Goal: Information Seeking & Learning: Understand process/instructions

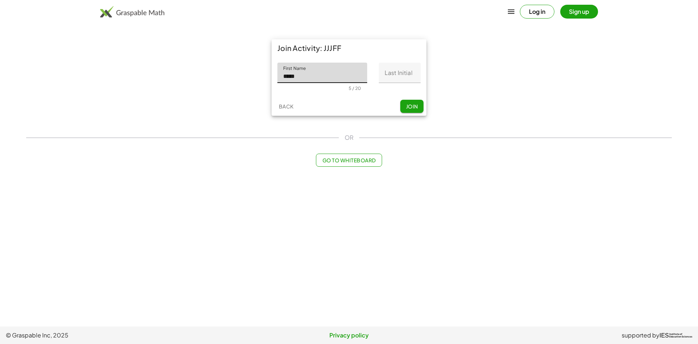
type input "*****"
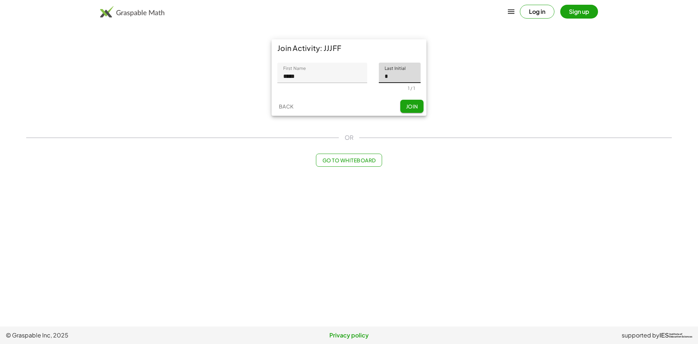
type input "*"
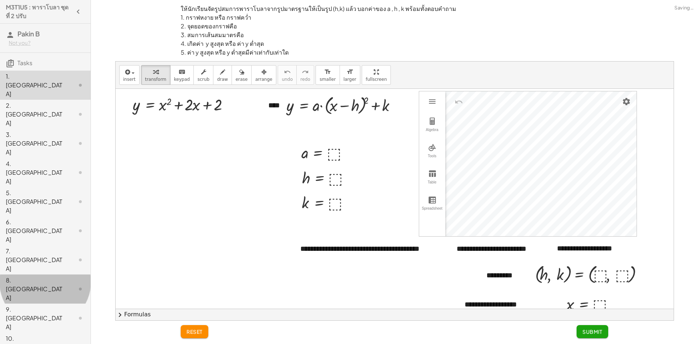
click at [45, 276] on div "8. [GEOGRAPHIC_DATA]" at bounding box center [35, 289] width 59 height 26
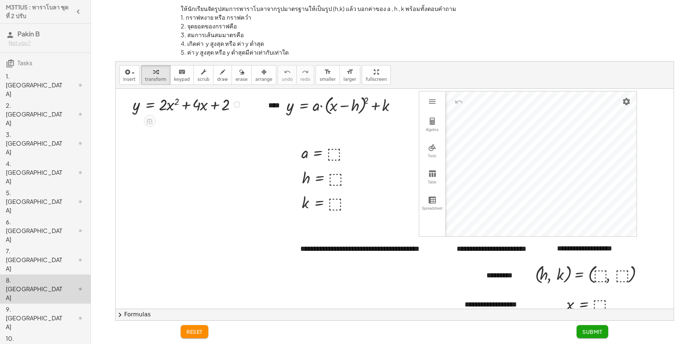
click at [0, 0] on div at bounding box center [0, 0] width 0 height 0
click at [234, 106] on div at bounding box center [237, 104] width 7 height 7
click at [246, 109] on div "Fix a mistake Transform line Copy line as LaTeX Copy derivation as LaTeX Expand…" at bounding box center [280, 119] width 72 height 61
click at [255, 108] on span "Transform line" at bounding box center [267, 109] width 32 height 6
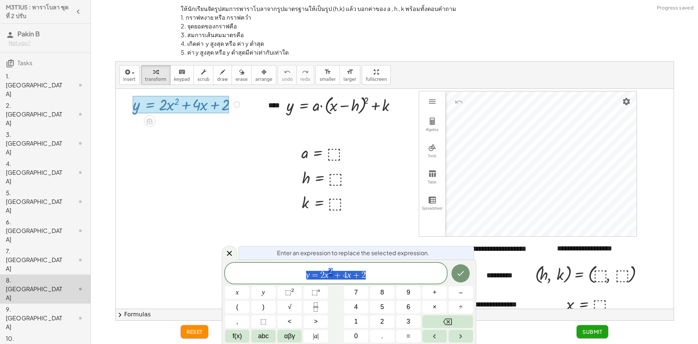
click at [394, 271] on span "y = 2 x 2 + 4 x + 2" at bounding box center [336, 273] width 222 height 13
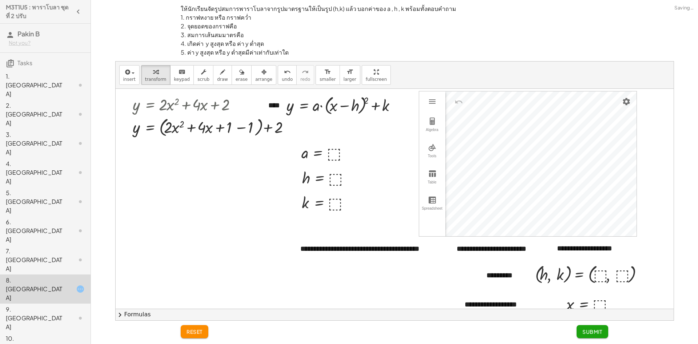
click at [139, 319] on button "chevron_right Formulas" at bounding box center [395, 315] width 558 height 12
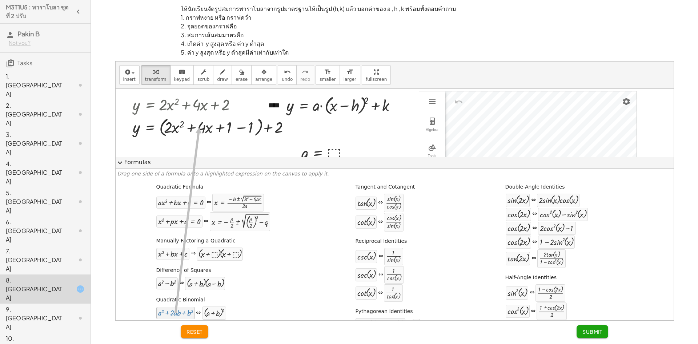
drag, startPoint x: 183, startPoint y: 301, endPoint x: 198, endPoint y: 127, distance: 174.6
drag, startPoint x: 176, startPoint y: 318, endPoint x: 224, endPoint y: 128, distance: 195.1
click at [245, 130] on div at bounding box center [214, 127] width 170 height 24
drag, startPoint x: 168, startPoint y: 312, endPoint x: 174, endPoint y: 196, distance: 115.9
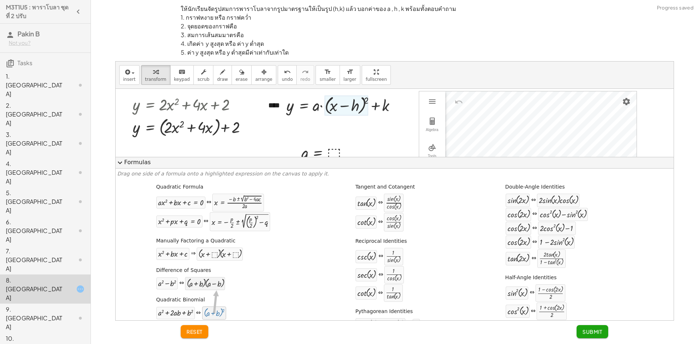
drag, startPoint x: 211, startPoint y: 308, endPoint x: 216, endPoint y: 288, distance: 20.0
drag, startPoint x: 167, startPoint y: 311, endPoint x: 175, endPoint y: 306, distance: 9.1
click at [282, 77] on span "undo" at bounding box center [287, 79] width 11 height 5
click at [219, 131] on div at bounding box center [214, 127] width 170 height 24
click at [291, 126] on div at bounding box center [289, 127] width 7 height 7
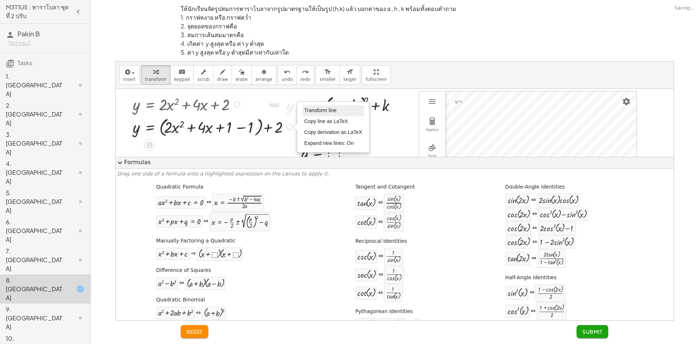
click at [310, 110] on span "Transform line" at bounding box center [320, 110] width 32 height 6
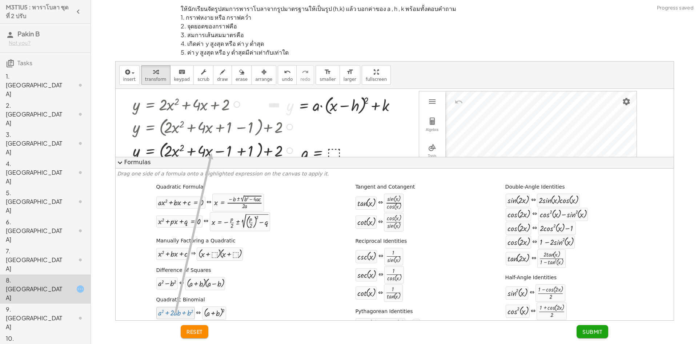
drag, startPoint x: 174, startPoint y: 309, endPoint x: 210, endPoint y: 153, distance: 159.6
click at [188, 329] on span "reset" at bounding box center [195, 331] width 16 height 7
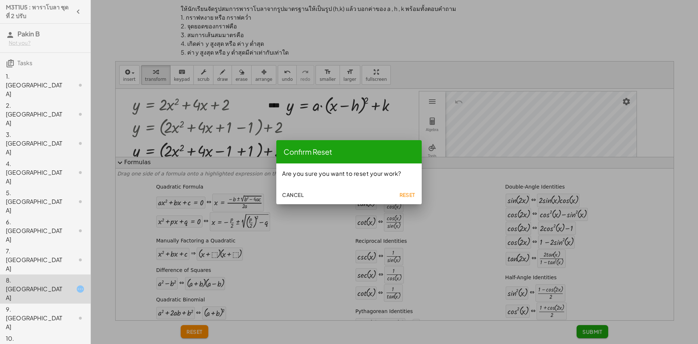
click at [389, 198] on div "Cancel Reset" at bounding box center [349, 194] width 146 height 20
click at [406, 194] on span "Reset" at bounding box center [407, 194] width 16 height 7
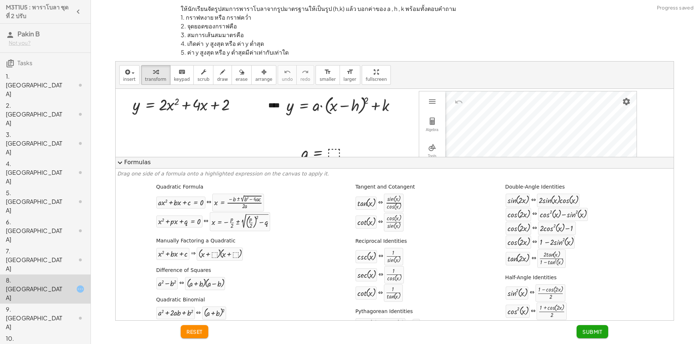
click at [120, 163] on span "expand_more" at bounding box center [120, 162] width 9 height 9
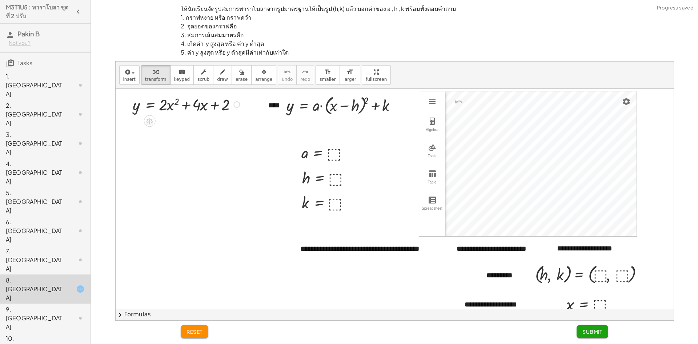
click at [235, 107] on div at bounding box center [237, 104] width 7 height 7
click at [261, 108] on span "Transform line" at bounding box center [267, 109] width 32 height 6
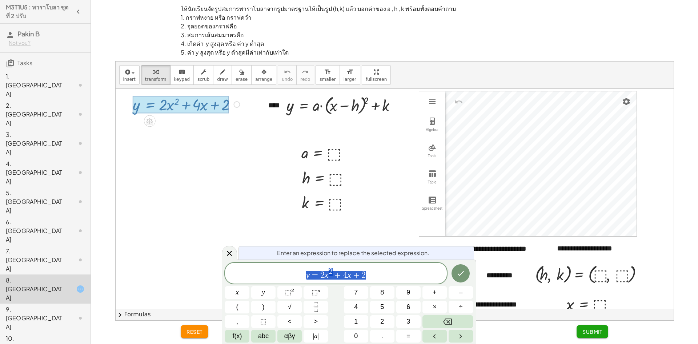
drag, startPoint x: 367, startPoint y: 218, endPoint x: 377, endPoint y: 220, distance: 10.9
click at [371, 220] on div at bounding box center [395, 234] width 558 height 290
click at [401, 269] on span "y = 2 x 2 + 4 x + 2 ​" at bounding box center [336, 273] width 222 height 13
click at [224, 258] on div at bounding box center [229, 253] width 15 height 14
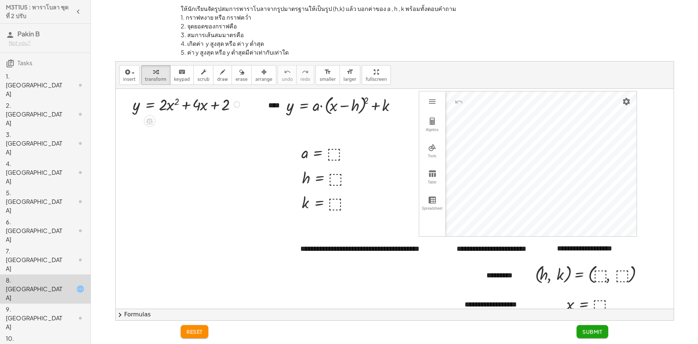
click at [143, 315] on button "chevron_right Formulas" at bounding box center [395, 315] width 558 height 12
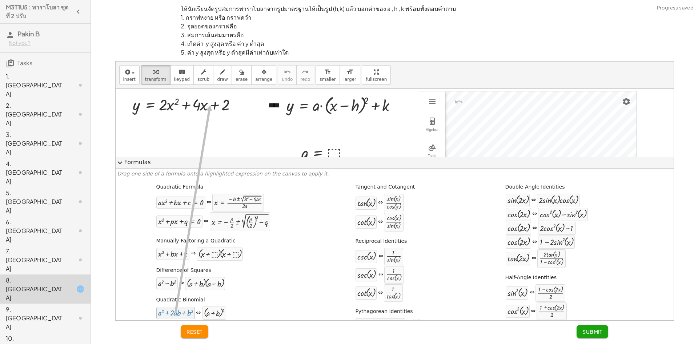
drag, startPoint x: 180, startPoint y: 314, endPoint x: 209, endPoint y: 105, distance: 210.9
click at [138, 162] on button "expand_more Formulas" at bounding box center [395, 163] width 558 height 12
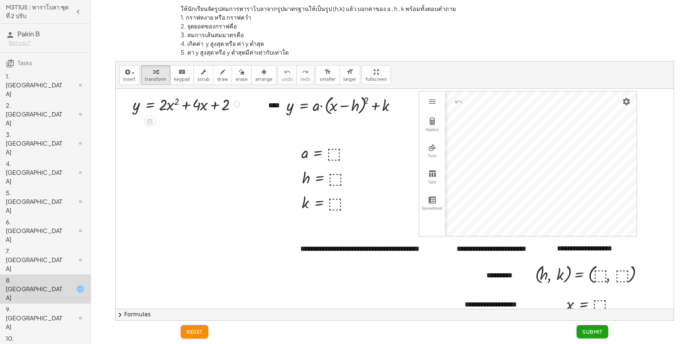
click at [236, 106] on div "Fix a mistake Transform line Copy line as LaTeX Copy derivation as LaTeX Expand…" at bounding box center [237, 104] width 7 height 7
click at [262, 107] on span "Transform line" at bounding box center [267, 109] width 32 height 6
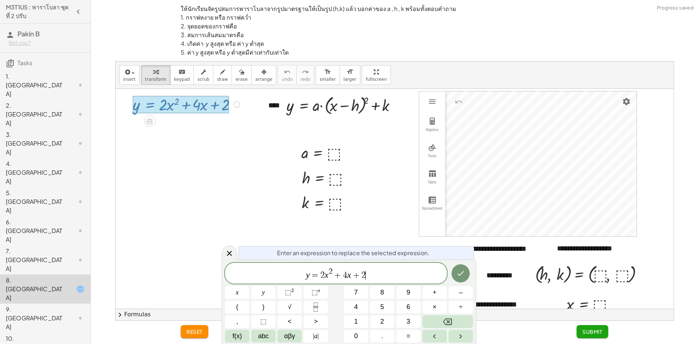
click at [386, 274] on span "y = 2 x 2 + 4 x + 2 ​" at bounding box center [336, 273] width 222 height 13
click at [302, 276] on span "y = 2 x 2 + 4 x + 2 − 2 ​" at bounding box center [336, 273] width 222 height 13
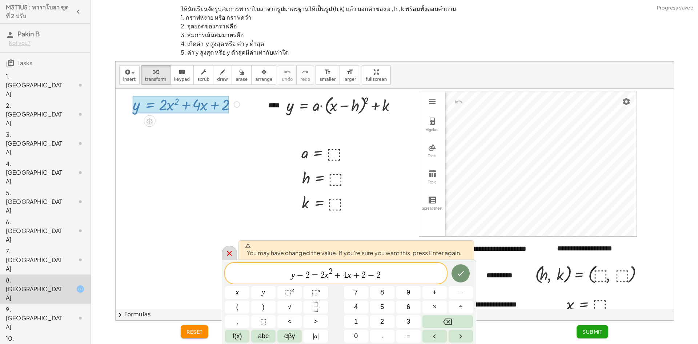
click at [228, 256] on icon at bounding box center [229, 253] width 9 height 9
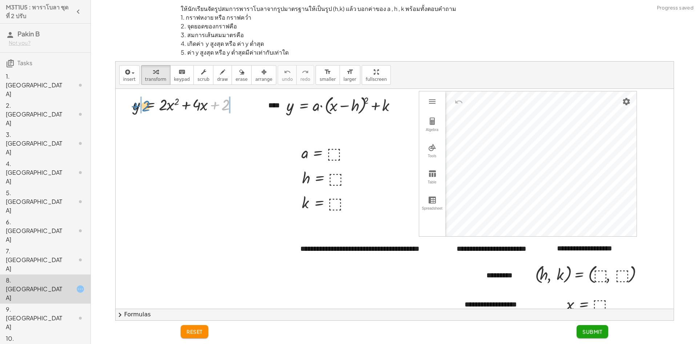
drag, startPoint x: 226, startPoint y: 107, endPoint x: 146, endPoint y: 108, distance: 80.4
click at [146, 108] on div at bounding box center [187, 103] width 117 height 21
click at [244, 104] on div at bounding box center [202, 103] width 159 height 21
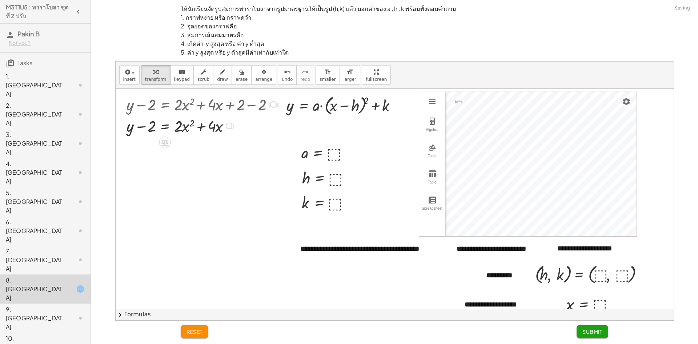
click at [153, 105] on div at bounding box center [202, 103] width 159 height 21
click at [232, 127] on div at bounding box center [229, 126] width 7 height 7
click at [266, 110] on span "Transform line" at bounding box center [260, 109] width 32 height 6
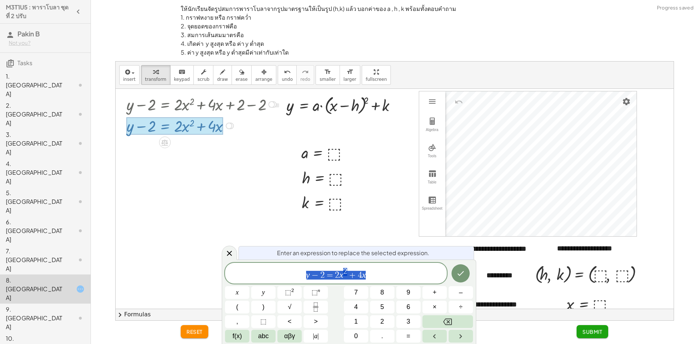
click at [381, 268] on span "y − 2 = 2 x 2 + 4 x" at bounding box center [336, 273] width 222 height 13
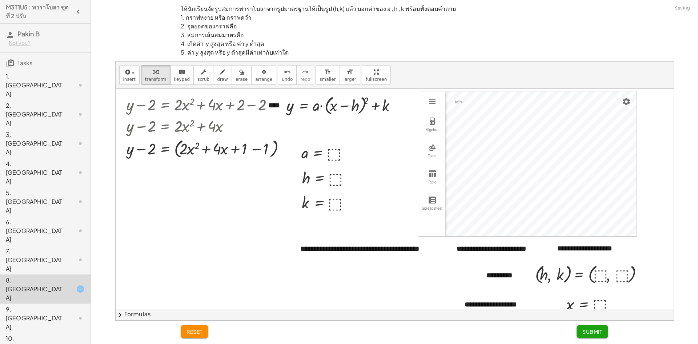
click at [140, 312] on button "chevron_right Formulas" at bounding box center [395, 315] width 558 height 12
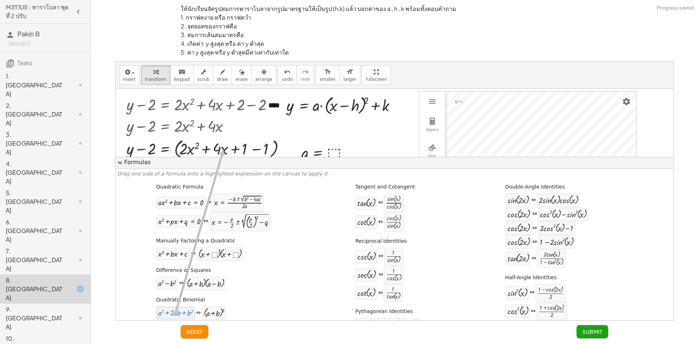
drag, startPoint x: 182, startPoint y: 301, endPoint x: 222, endPoint y: 150, distance: 156.9
click at [138, 162] on button "expand_more Formulas" at bounding box center [395, 163] width 558 height 12
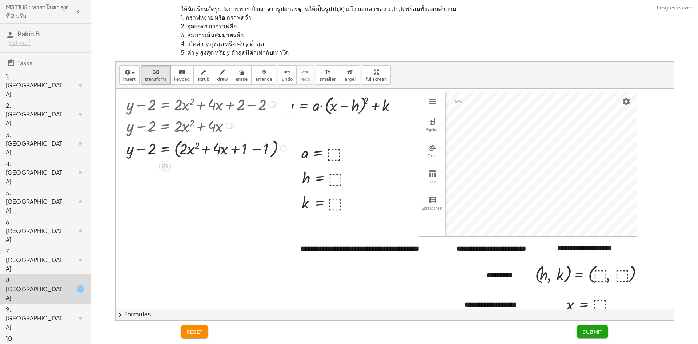
click at [283, 148] on div "Fix a mistake Transform line Copy line as LaTeX Copy derivation as LaTeX Expand…" at bounding box center [283, 148] width 7 height 7
click at [312, 135] on li "Transform line" at bounding box center [327, 132] width 62 height 11
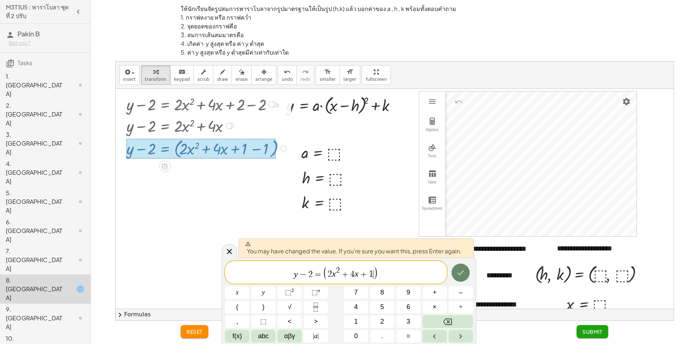
click at [469, 270] on button "Done" at bounding box center [461, 272] width 18 height 18
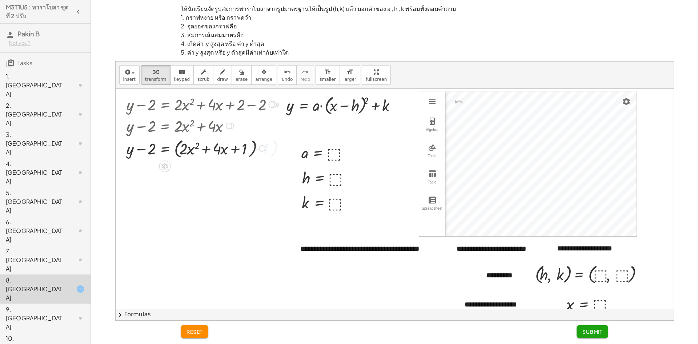
click at [132, 314] on button "chevron_right Formulas" at bounding box center [395, 315] width 558 height 12
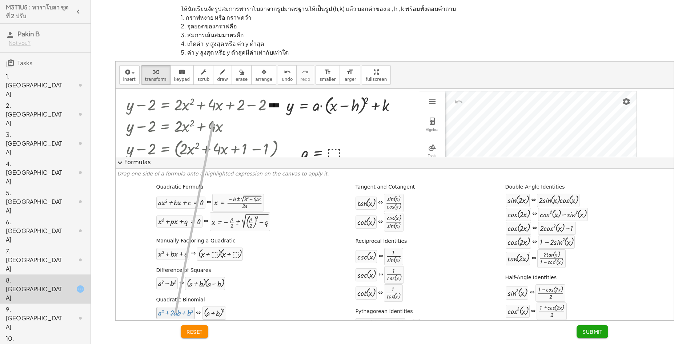
drag, startPoint x: 168, startPoint y: 315, endPoint x: 212, endPoint y: 123, distance: 197.1
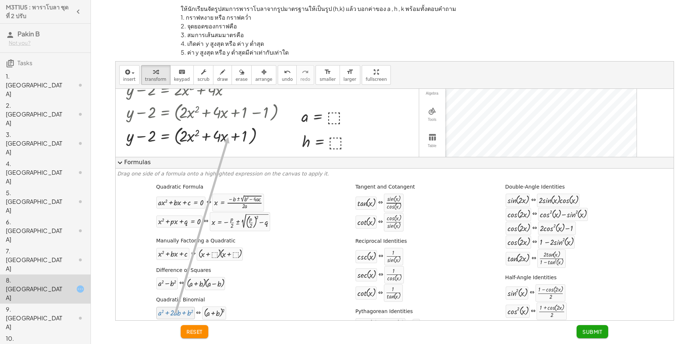
drag, startPoint x: 184, startPoint y: 283, endPoint x: 227, endPoint y: 134, distance: 155.2
click at [139, 165] on button "expand_more Formulas" at bounding box center [395, 163] width 558 height 12
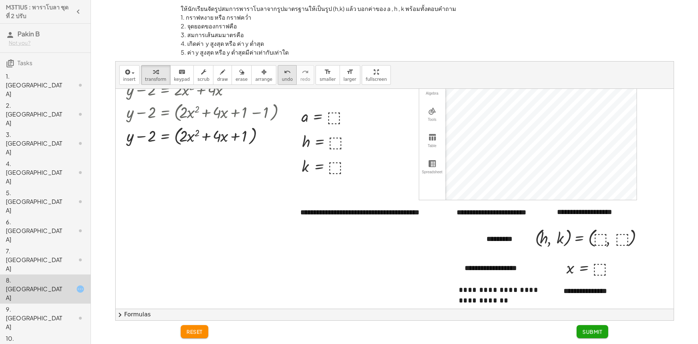
click at [280, 76] on button "undo undo" at bounding box center [287, 75] width 19 height 20
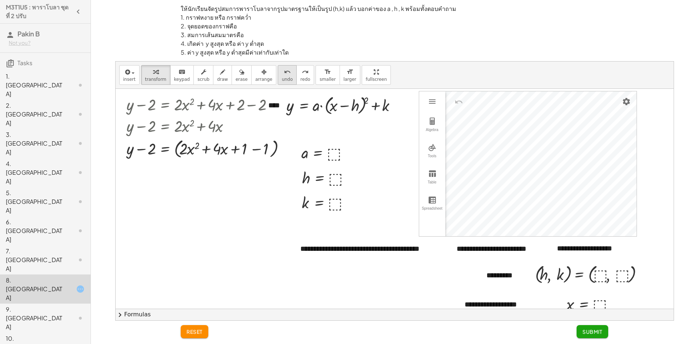
click at [282, 77] on span "undo" at bounding box center [287, 79] width 11 height 5
click at [131, 316] on button "chevron_right Formulas" at bounding box center [395, 315] width 558 height 12
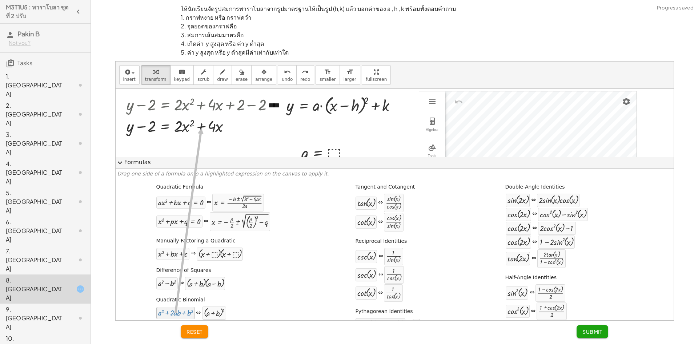
drag, startPoint x: 173, startPoint y: 311, endPoint x: 200, endPoint y: 128, distance: 184.6
drag, startPoint x: 219, startPoint y: 313, endPoint x: 202, endPoint y: 175, distance: 138.2
click at [131, 161] on button "expand_more Formulas" at bounding box center [395, 163] width 558 height 12
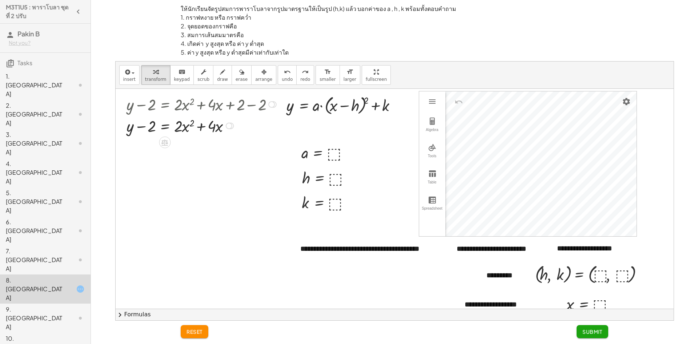
click at [233, 127] on div at bounding box center [230, 126] width 7 height 7
click at [227, 126] on div "Transform line Copy line as LaTeX Copy derivation as LaTeX Expand new lines: On" at bounding box center [229, 126] width 7 height 7
click at [259, 111] on span "Transform line" at bounding box center [260, 109] width 32 height 6
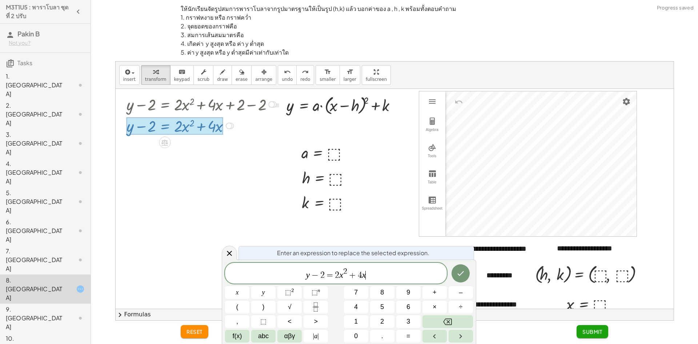
click at [374, 270] on span "y − 2 = 2 x 2 + 4 x ​" at bounding box center [336, 273] width 222 height 13
click at [136, 310] on button "chevron_right Formulas" at bounding box center [395, 315] width 558 height 12
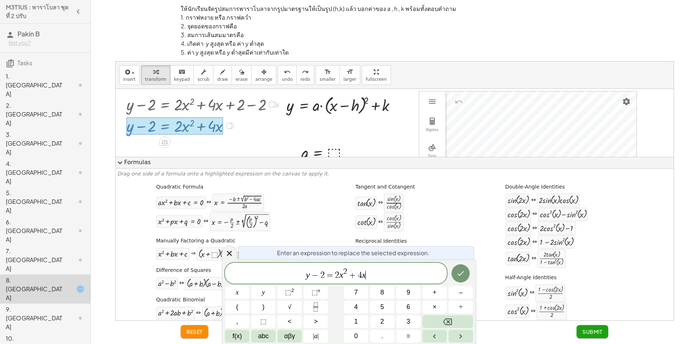
click at [370, 276] on span "y − 2 = 2 x 2 + 4 x ​" at bounding box center [336, 273] width 222 height 13
click at [263, 126] on div at bounding box center [202, 125] width 159 height 21
click at [123, 161] on span "expand_more" at bounding box center [120, 162] width 9 height 9
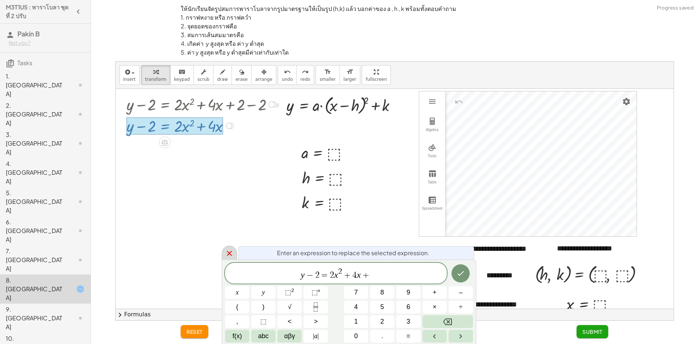
click at [228, 247] on div at bounding box center [229, 253] width 15 height 14
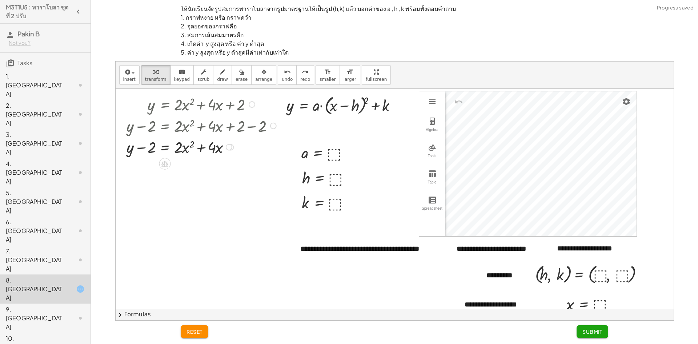
drag, startPoint x: 268, startPoint y: 106, endPoint x: 266, endPoint y: 150, distance: 44.1
click at [0, 0] on div "y = + · 2 · x 2 + · 4 · x + 2 + y − 2 = + · 2 · x 2 + · 4 · x + 2 − 2 + y − 2 =…" at bounding box center [0, 0] width 0 height 0
click at [251, 106] on div at bounding box center [252, 104] width 7 height 7
click at [267, 110] on span "Copy line as LaTeX" at bounding box center [289, 109] width 44 height 6
click at [398, 106] on div at bounding box center [397, 105] width 7 height 7
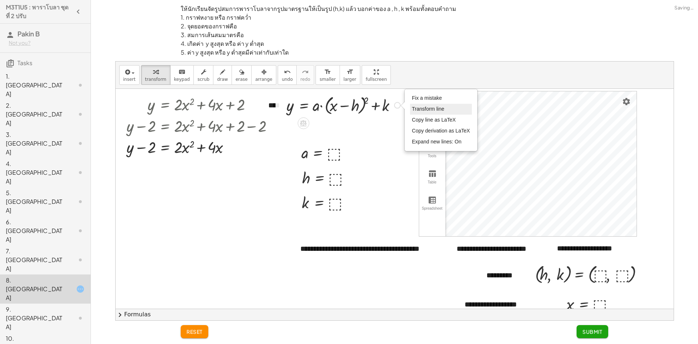
click at [415, 111] on span "Transform line" at bounding box center [428, 109] width 32 height 6
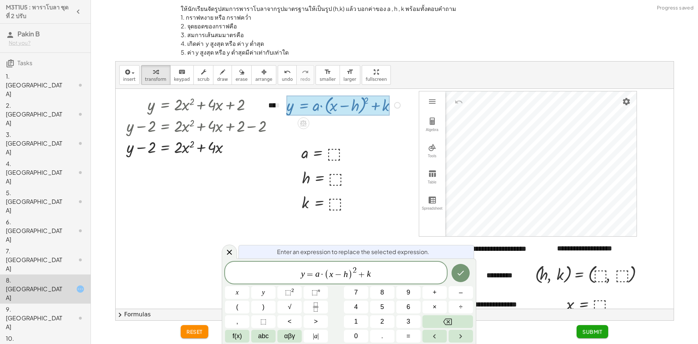
click at [0, 0] on div "y = + · a · ( + x − h ) 2 + k Fix a mistake Transform line Copy line as LaTeX C…" at bounding box center [0, 0] width 0 height 0
click at [226, 248] on icon at bounding box center [229, 252] width 9 height 9
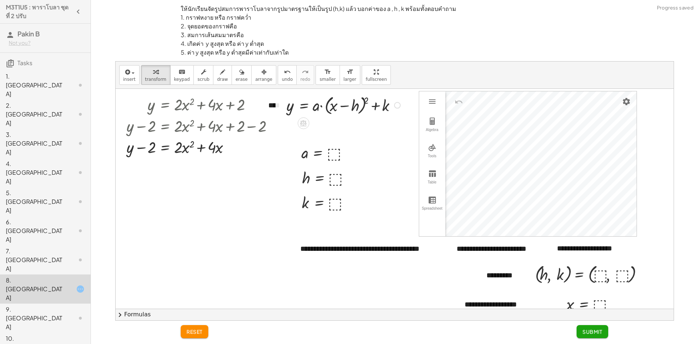
click at [397, 106] on div "Fix a mistake Transform line Copy line as LaTeX Copy derivation as LaTeX Expand…" at bounding box center [397, 105] width 7 height 7
click at [429, 120] on span "Copy line as LaTeX" at bounding box center [434, 120] width 44 height 6
drag, startPoint x: 154, startPoint y: 150, endPoint x: 179, endPoint y: 150, distance: 25.1
click at [179, 150] on div at bounding box center [202, 146] width 159 height 21
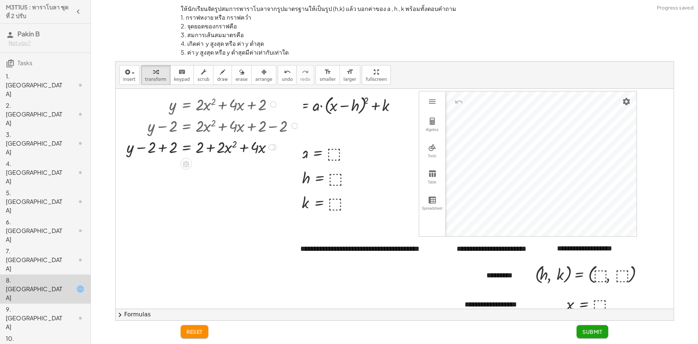
click at [270, 147] on div "Transform line Copy line as LaTeX Copy derivation as LaTeX Expand new lines: On" at bounding box center [271, 147] width 7 height 7
click at [200, 330] on span "reset" at bounding box center [195, 331] width 16 height 7
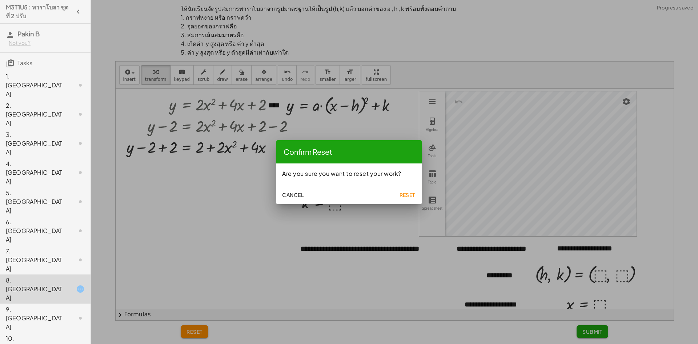
click at [405, 189] on button "Reset" at bounding box center [407, 194] width 23 height 13
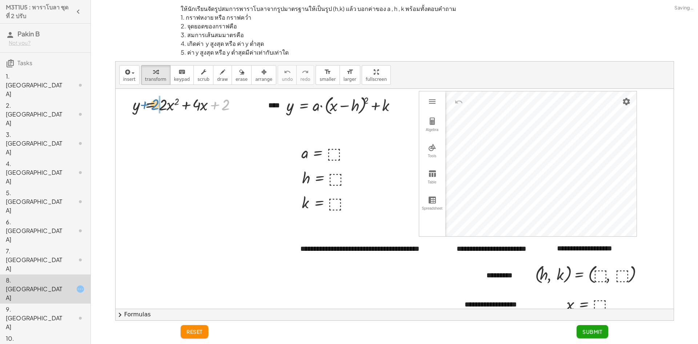
drag, startPoint x: 224, startPoint y: 104, endPoint x: 153, endPoint y: 104, distance: 70.6
click at [153, 104] on div at bounding box center [187, 103] width 117 height 21
click at [245, 127] on div at bounding box center [187, 125] width 117 height 21
click at [236, 127] on div at bounding box center [237, 126] width 7 height 7
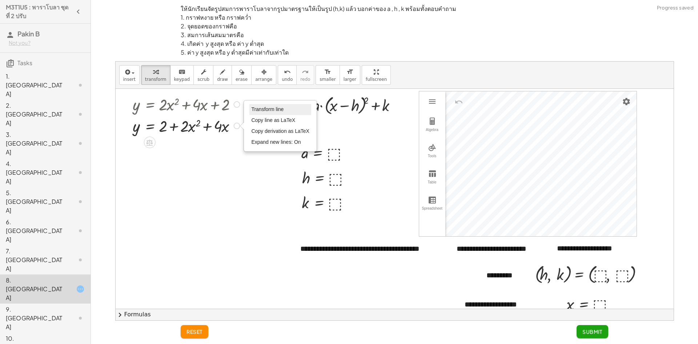
click at [256, 111] on span "Transform line" at bounding box center [267, 109] width 32 height 6
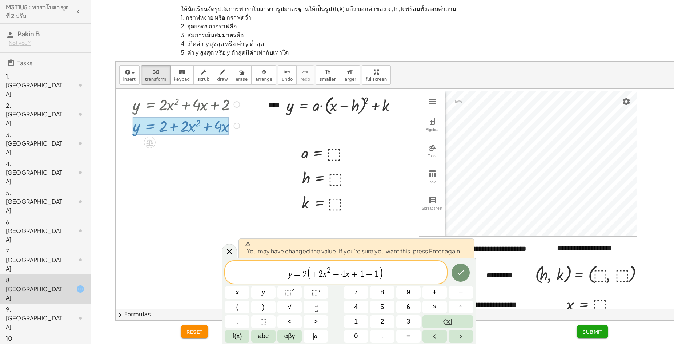
click at [346, 273] on var "x" at bounding box center [348, 273] width 4 height 9
click at [325, 275] on var "x" at bounding box center [325, 273] width 4 height 9
click at [457, 274] on icon "Done" at bounding box center [461, 272] width 9 height 9
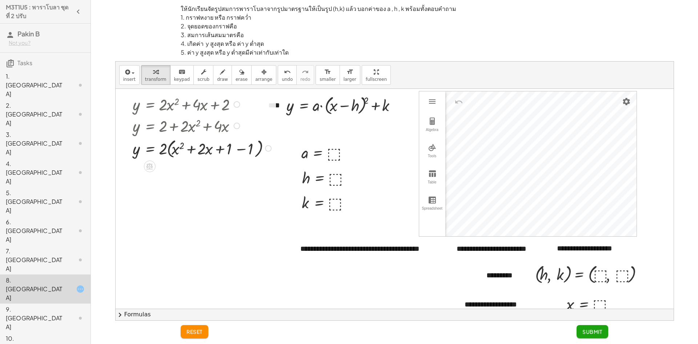
click at [268, 150] on div "Transform line Copy line as LaTeX Copy derivation as LaTeX Expand new lines: On" at bounding box center [268, 148] width 7 height 7
click at [288, 134] on span "Transform line" at bounding box center [299, 132] width 32 height 6
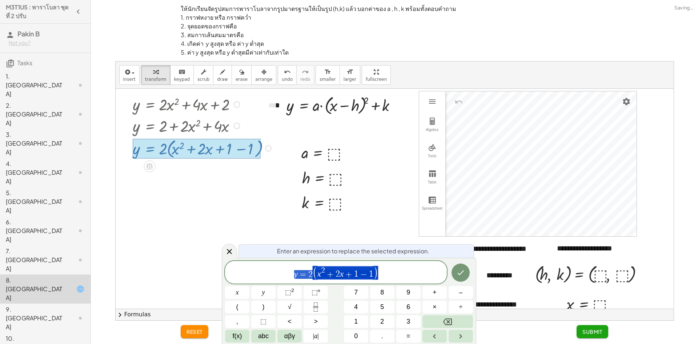
click at [413, 282] on div "y = 2 ( x 2 + 2 x + 1 − 1 )" at bounding box center [336, 272] width 222 height 23
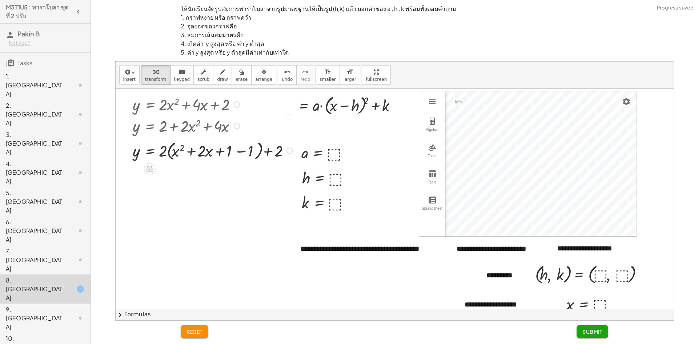
drag, startPoint x: 290, startPoint y: 174, endPoint x: 282, endPoint y: 149, distance: 25.8
click at [150, 151] on div "y = + · 2 · ( + x 2 + · 2 · x + 1 − 1 ) + 2 Transform line Copy line as LaTeX C…" at bounding box center [150, 151] width 0 height 0
click at [131, 318] on button "chevron_right Formulas" at bounding box center [395, 315] width 558 height 12
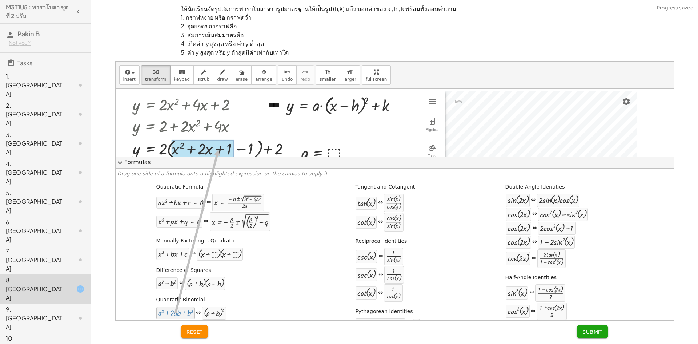
drag, startPoint x: 180, startPoint y: 310, endPoint x: 217, endPoint y: 150, distance: 164.8
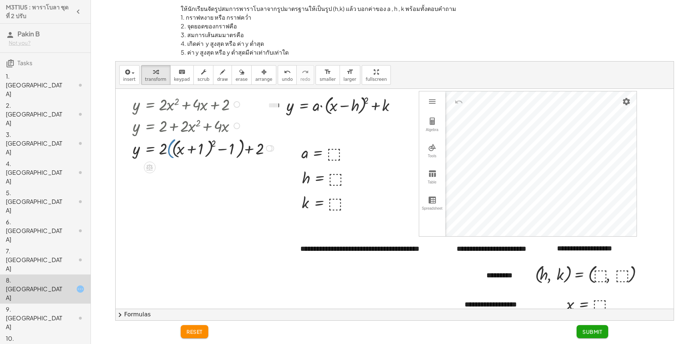
click at [170, 149] on div at bounding box center [204, 148] width 151 height 26
drag, startPoint x: 222, startPoint y: 148, endPoint x: 246, endPoint y: 148, distance: 23.6
click at [246, 148] on div at bounding box center [204, 148] width 151 height 26
click at [243, 148] on div at bounding box center [204, 148] width 151 height 26
drag, startPoint x: 163, startPoint y: 151, endPoint x: 181, endPoint y: 150, distance: 18.6
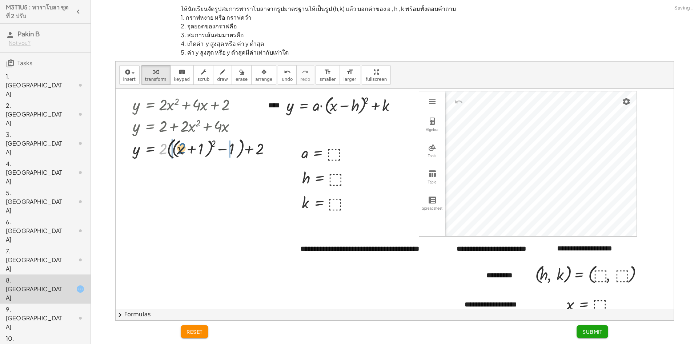
click at [181, 150] on div at bounding box center [204, 148] width 151 height 26
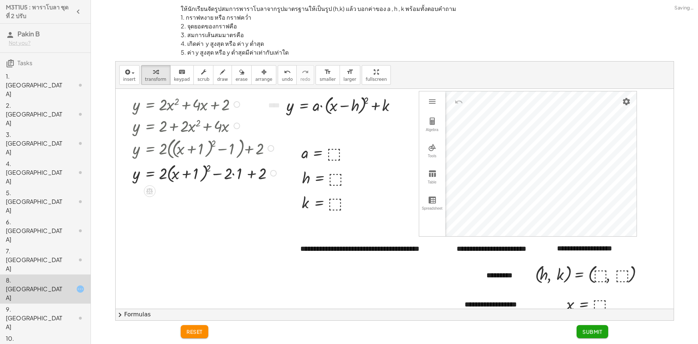
click at [232, 173] on div at bounding box center [205, 173] width 153 height 24
click at [238, 174] on div at bounding box center [204, 173] width 151 height 24
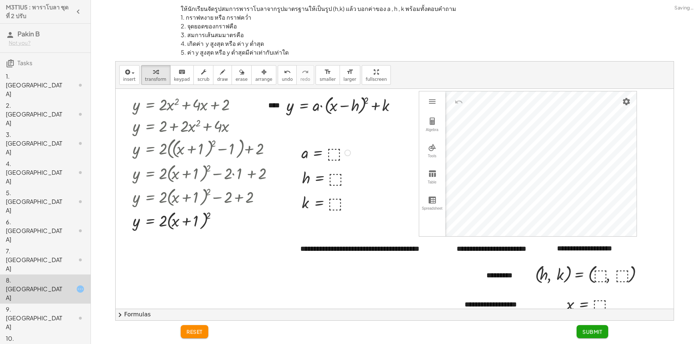
click at [0, 0] on div at bounding box center [0, 0] width 0 height 0
click at [334, 152] on div at bounding box center [327, 152] width 74 height 21
click at [351, 154] on div at bounding box center [353, 153] width 7 height 7
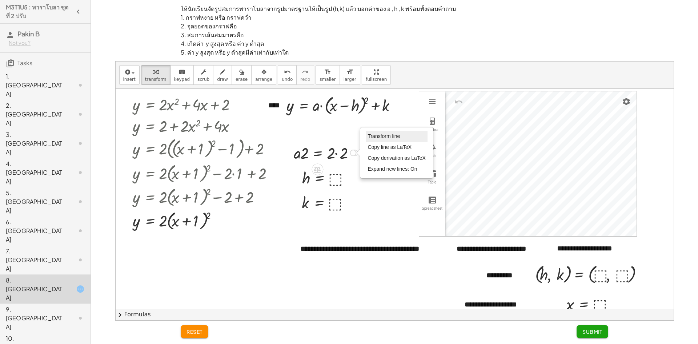
click at [379, 133] on li "Transform line" at bounding box center [397, 136] width 62 height 11
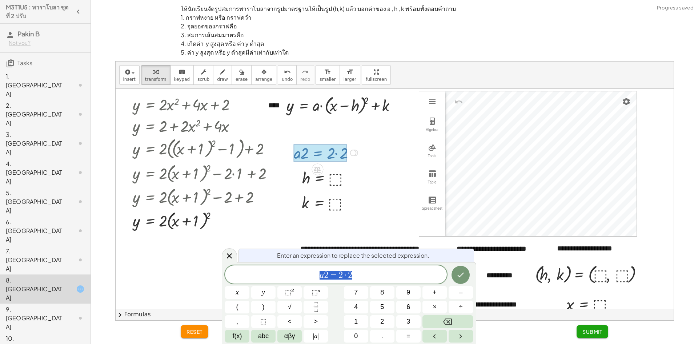
click at [370, 294] on div "a 2 = 2 · 2 x y ⬚ 2 ⬚ n 7 8 9 + – ( ) √ 4 5 6 × ÷ , ⬚ < > 1 2 3 f(x) abc αβγ | …" at bounding box center [349, 303] width 248 height 77
click at [377, 284] on div "a 2 = 2 · 2 x y ⬚ 2 ⬚ n 7 8 9 + – ( ) √ 4 5 6 × ÷ , ⬚ < > 1 2 3 f(x) abc αβγ | …" at bounding box center [349, 303] width 248 height 77
click at [380, 274] on span "a 2 = 2 · 2" at bounding box center [336, 275] width 222 height 10
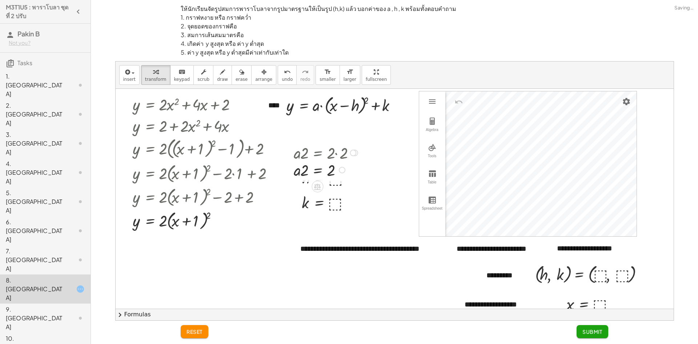
drag, startPoint x: 342, startPoint y: 175, endPoint x: 339, endPoint y: 146, distance: 29.2
click at [318, 170] on div "· a · 2 = 2 Transform line Copy line as LaTeX Copy derivation as LaTeX Expand n…" at bounding box center [318, 170] width 0 height 0
click at [0, 0] on div at bounding box center [0, 0] width 0 height 0
click at [341, 202] on div at bounding box center [341, 202] width 7 height 7
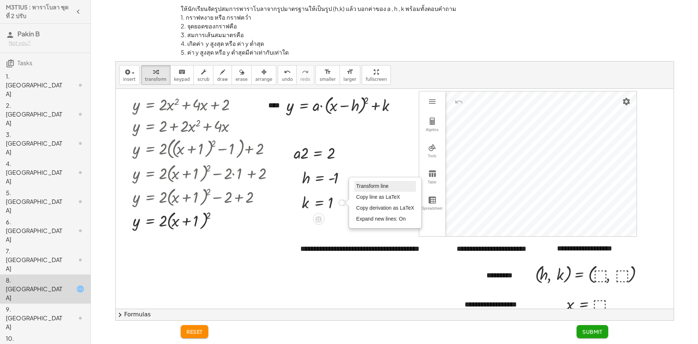
click at [367, 187] on span "Transform line" at bounding box center [373, 186] width 32 height 6
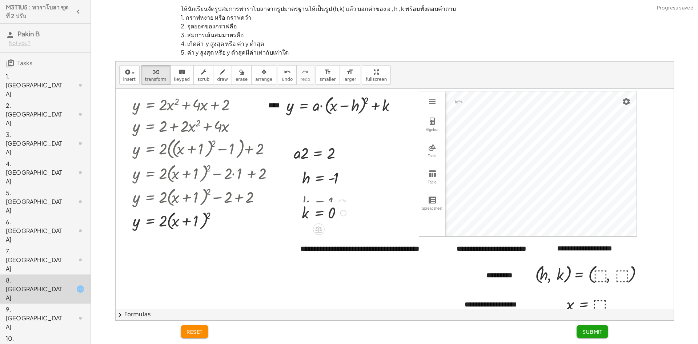
drag, startPoint x: 344, startPoint y: 224, endPoint x: 353, endPoint y: 207, distance: 18.7
click at [319, 213] on div "k = 0 Transform line Copy line as LaTeX Copy derivation as LaTeX Expand new lin…" at bounding box center [319, 213] width 0 height 0
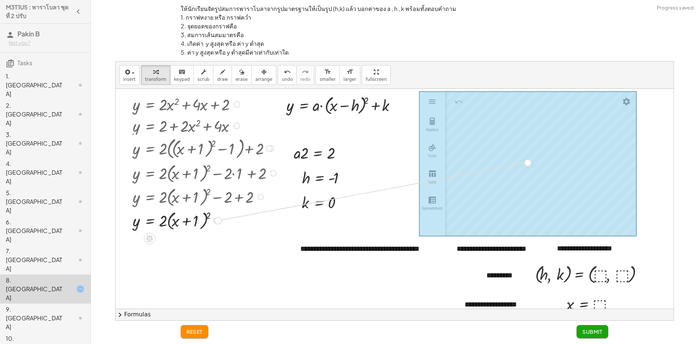
drag, startPoint x: 220, startPoint y: 222, endPoint x: 539, endPoint y: 163, distance: 324.4
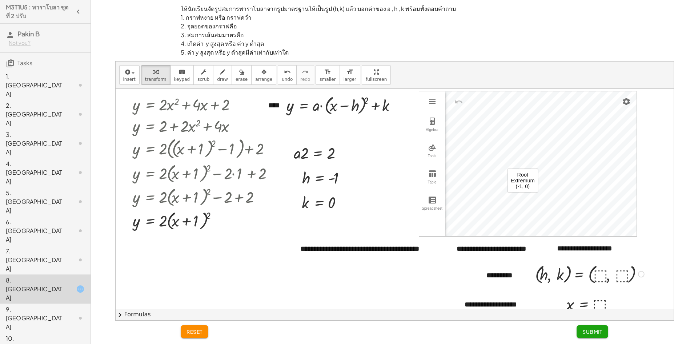
click at [0, 0] on div at bounding box center [0, 0] width 0 height 0
click at [630, 276] on div at bounding box center [596, 273] width 128 height 25
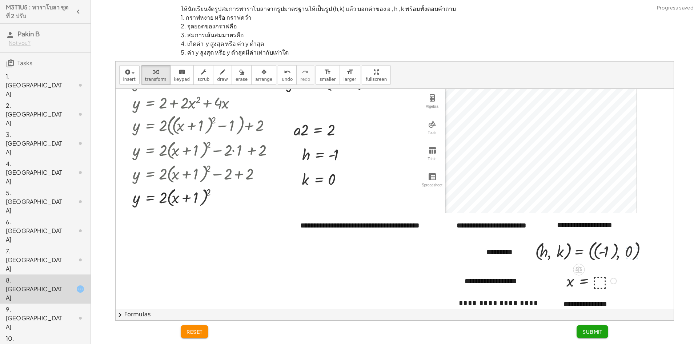
scroll to position [36, 0]
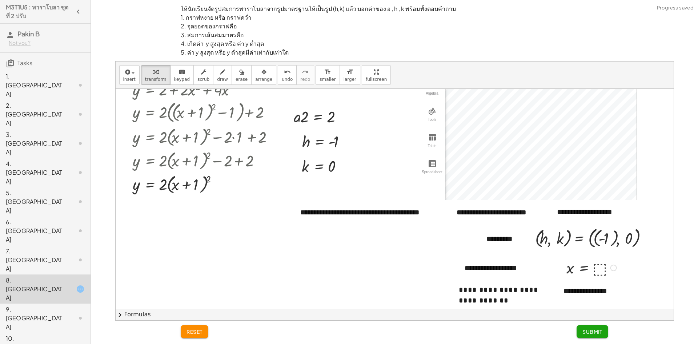
click at [0, 0] on div at bounding box center [0, 0] width 0 height 0
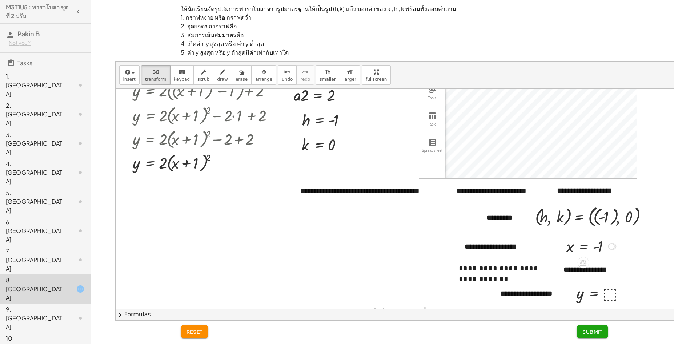
scroll to position [70, 0]
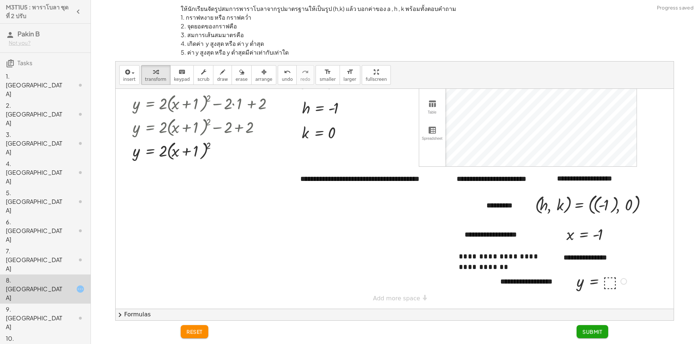
click at [0, 0] on div at bounding box center [0, 0] width 0 height 0
click at [219, 75] on button "draw" at bounding box center [222, 75] width 19 height 20
drag, startPoint x: 554, startPoint y: 175, endPoint x: 562, endPoint y: 174, distance: 7.4
click at [562, 174] on div at bounding box center [395, 164] width 558 height 290
drag, startPoint x: 586, startPoint y: 252, endPoint x: 604, endPoint y: 245, distance: 19.5
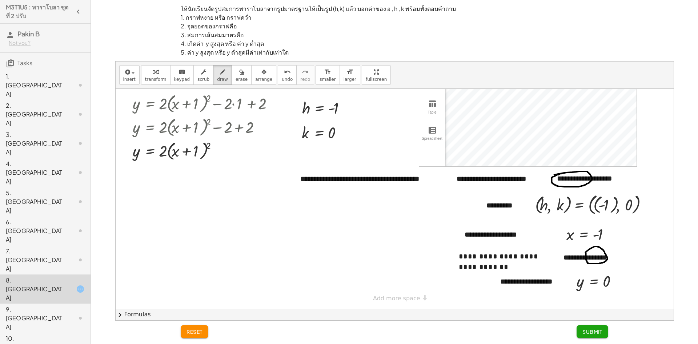
click at [590, 248] on div at bounding box center [395, 164] width 558 height 290
click at [592, 335] on button "Submit" at bounding box center [593, 331] width 32 height 13
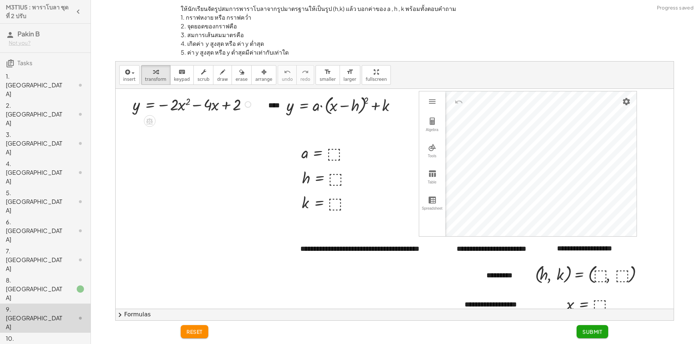
click at [0, 0] on div at bounding box center [0, 0] width 0 height 0
click at [274, 108] on span "Transform line" at bounding box center [279, 109] width 32 height 6
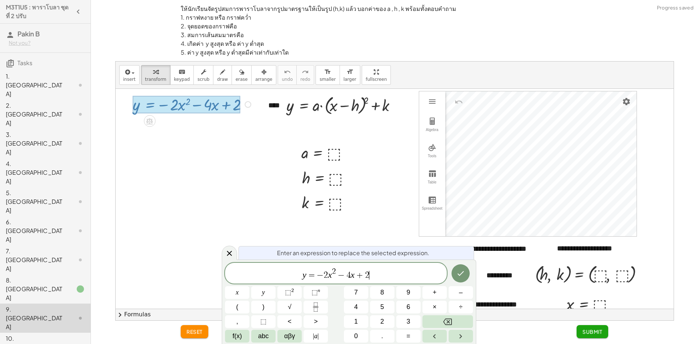
click at [403, 266] on div "y = − 2 x 2 − 4 x + 2 ​" at bounding box center [336, 273] width 222 height 21
click at [0, 0] on div at bounding box center [0, 0] width 0 height 0
click at [0, 0] on div "Fix a mistake Transform line Copy line as LaTeX Copy derivation as LaTeX Expand…" at bounding box center [0, 0] width 0 height 0
click at [260, 110] on div "Fix a mistake Transform line Copy line as LaTeX Copy derivation as LaTeX Expand…" at bounding box center [292, 119] width 72 height 61
click at [265, 108] on span "Transform line" at bounding box center [279, 109] width 32 height 6
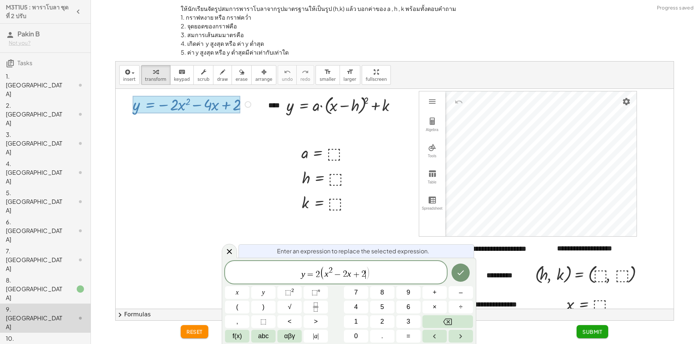
click at [0, 0] on div "Fix a mistake Transform line Copy line as LaTeX Copy derivation as LaTeX Expand…" at bounding box center [0, 0] width 0 height 0
click at [270, 121] on span "Copy line as LaTeX" at bounding box center [285, 120] width 44 height 6
click at [316, 275] on span "2" at bounding box center [318, 274] width 4 height 9
click at [370, 273] on span ")" at bounding box center [371, 273] width 5 height 14
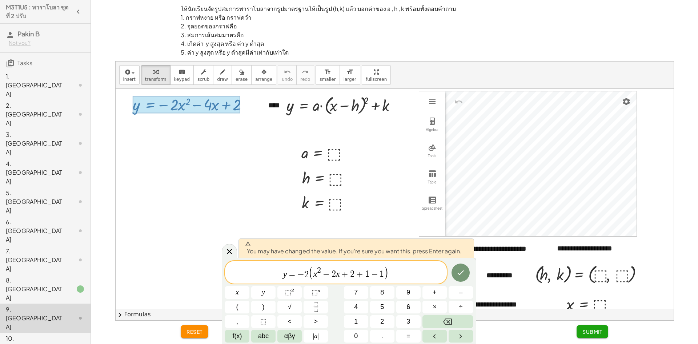
click at [331, 274] on span "−" at bounding box center [326, 274] width 11 height 9
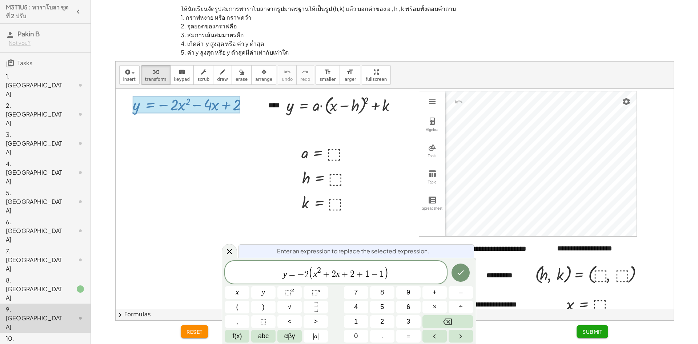
click at [358, 272] on span "+" at bounding box center [360, 274] width 11 height 9
click at [410, 274] on span "y = − 2 ( x 2 + 2 x ​ + 1 − 1 )" at bounding box center [336, 272] width 222 height 15
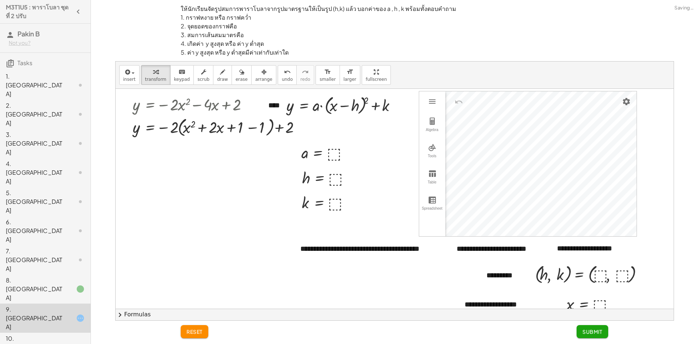
click at [137, 313] on button "chevron_right Formulas" at bounding box center [395, 315] width 558 height 12
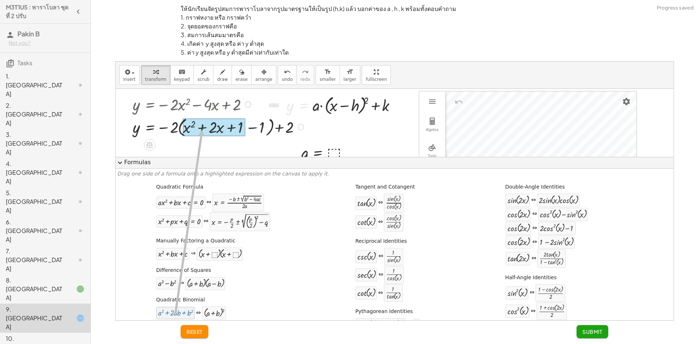
drag, startPoint x: 173, startPoint y: 315, endPoint x: 207, endPoint y: 123, distance: 194.7
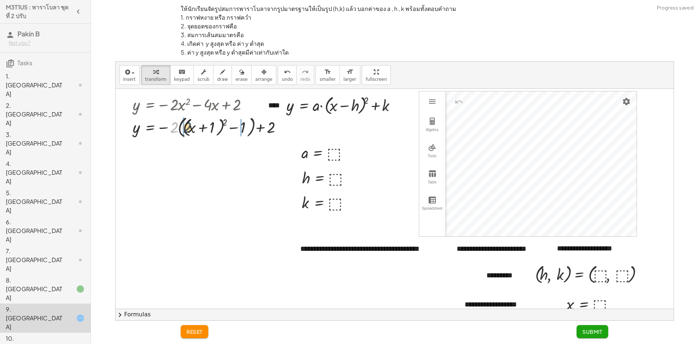
drag, startPoint x: 172, startPoint y: 128, endPoint x: 184, endPoint y: 128, distance: 12.7
click at [184, 128] on div at bounding box center [210, 127] width 162 height 26
click at [251, 130] on div at bounding box center [216, 127] width 175 height 26
click at [251, 130] on div at bounding box center [210, 127] width 162 height 26
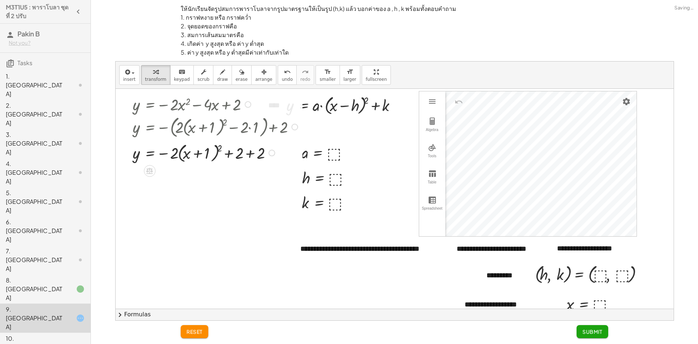
click at [242, 157] on div at bounding box center [216, 152] width 175 height 24
click at [241, 155] on div at bounding box center [216, 152] width 175 height 24
drag, startPoint x: 258, startPoint y: 152, endPoint x: 241, endPoint y: 153, distance: 17.1
click at [0, 0] on div at bounding box center [0, 0] width 0 height 0
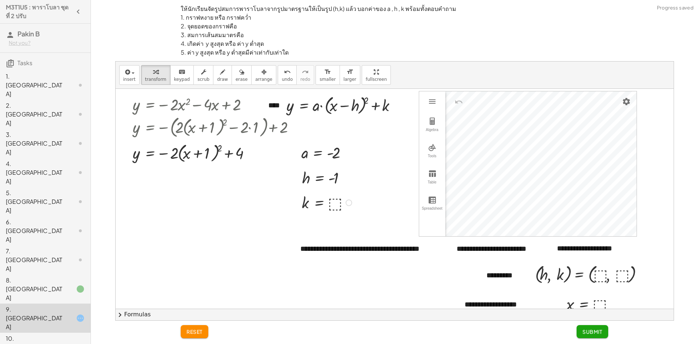
click at [0, 0] on div at bounding box center [0, 0] width 0 height 0
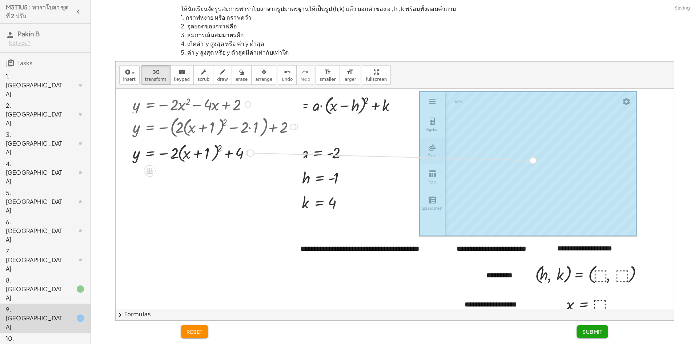
drag, startPoint x: 247, startPoint y: 152, endPoint x: 425, endPoint y: 154, distance: 177.9
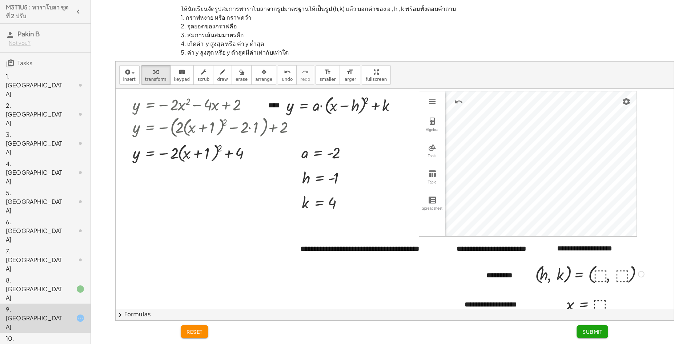
click at [0, 0] on div at bounding box center [0, 0] width 0 height 0
click at [629, 282] on div at bounding box center [596, 273] width 128 height 25
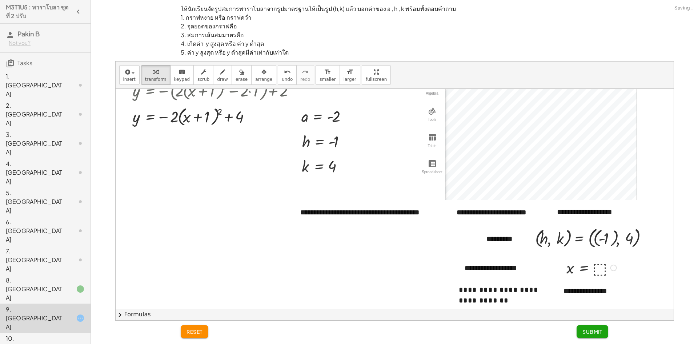
click at [0, 0] on div at bounding box center [0, 0] width 0 height 0
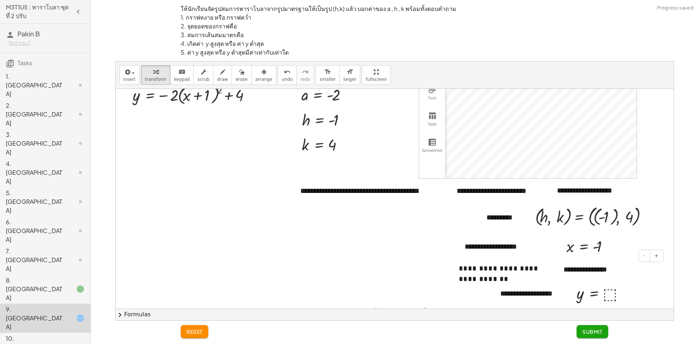
scroll to position [70, 0]
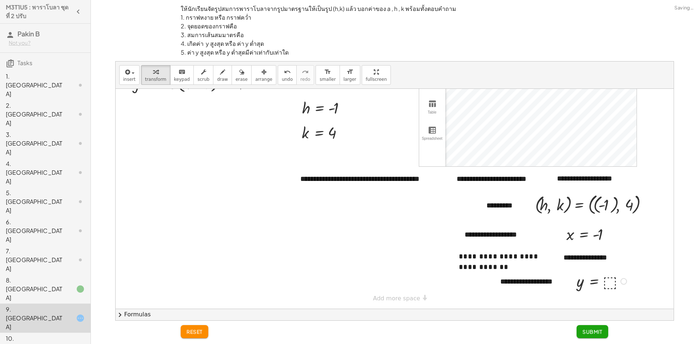
click at [0, 0] on div at bounding box center [0, 0] width 0 height 0
click at [217, 78] on span "draw" at bounding box center [222, 79] width 11 height 5
click at [589, 176] on div at bounding box center [395, 164] width 558 height 290
click at [562, 255] on div at bounding box center [395, 164] width 558 height 290
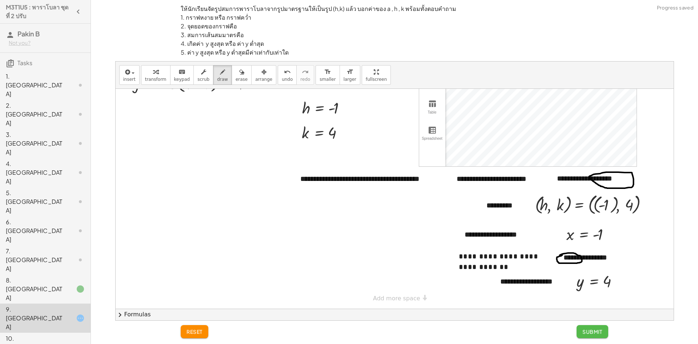
click at [591, 329] on span "Submit" at bounding box center [593, 331] width 20 height 7
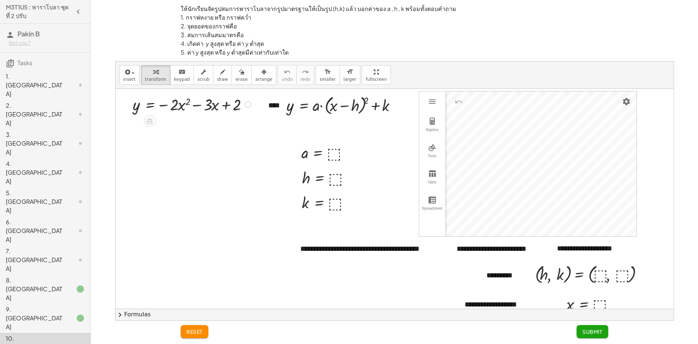
click at [0, 0] on div at bounding box center [0, 0] width 0 height 0
click at [276, 108] on span "Transform line" at bounding box center [279, 109] width 32 height 6
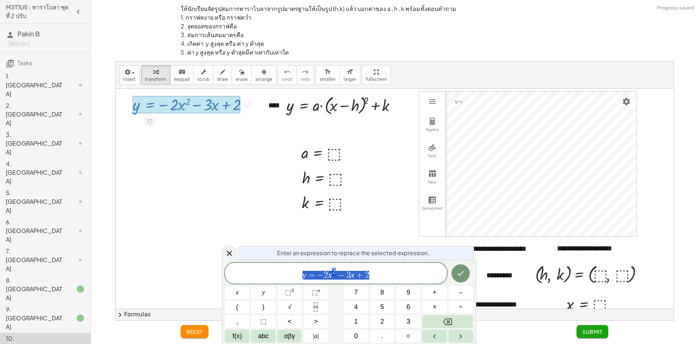
click at [385, 280] on div "y = − 2 x 2 − 3 x + 2" at bounding box center [336, 273] width 222 height 21
click at [329, 275] on var "x" at bounding box center [330, 274] width 4 height 9
click at [355, 274] on span "+" at bounding box center [360, 274] width 11 height 9
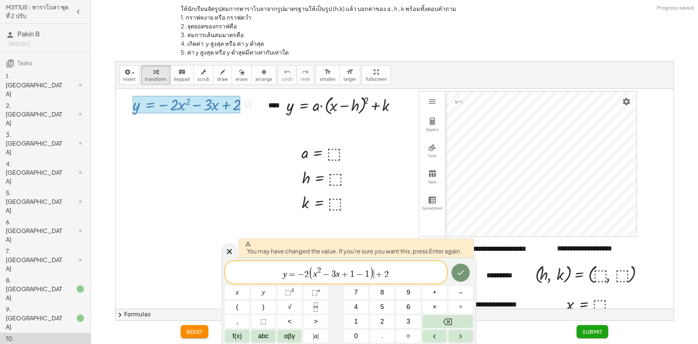
click at [0, 0] on div "Fix a mistake Transform line Copy line as LaTeX Copy derivation as LaTeX Expand…" at bounding box center [0, 0] width 0 height 0
click at [281, 123] on span "Copy line as LaTeX" at bounding box center [285, 120] width 44 height 6
click at [225, 247] on div at bounding box center [229, 251] width 15 height 14
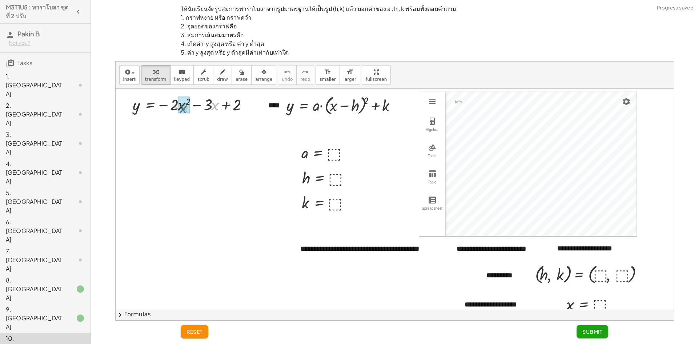
drag, startPoint x: 213, startPoint y: 107, endPoint x: 181, endPoint y: 109, distance: 32.4
drag, startPoint x: 216, startPoint y: 107, endPoint x: 162, endPoint y: 110, distance: 54.3
click at [162, 110] on div at bounding box center [199, 104] width 141 height 24
click at [204, 105] on div at bounding box center [199, 104] width 141 height 24
drag, startPoint x: 248, startPoint y: 108, endPoint x: 236, endPoint y: 108, distance: 12.0
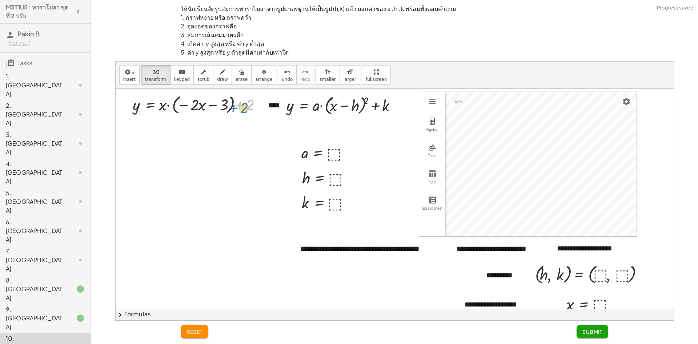
click at [237, 108] on div at bounding box center [199, 104] width 141 height 24
click at [208, 106] on div at bounding box center [199, 104] width 141 height 24
drag, startPoint x: 163, startPoint y: 108, endPoint x: 185, endPoint y: 105, distance: 22.1
click at [185, 105] on div at bounding box center [199, 104] width 141 height 24
click at [186, 125] on div at bounding box center [199, 126] width 141 height 21
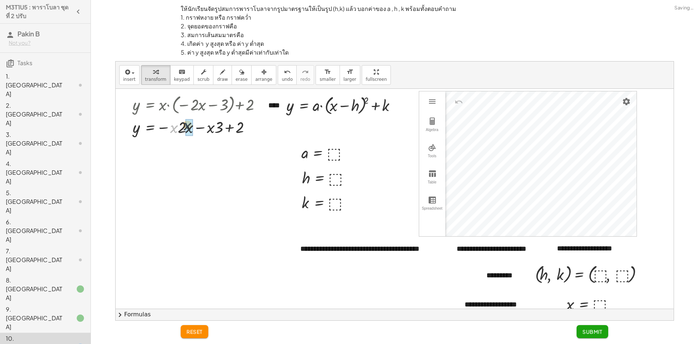
drag, startPoint x: 174, startPoint y: 130, endPoint x: 188, endPoint y: 127, distance: 14.5
drag, startPoint x: 208, startPoint y: 148, endPoint x: 178, endPoint y: 149, distance: 30.2
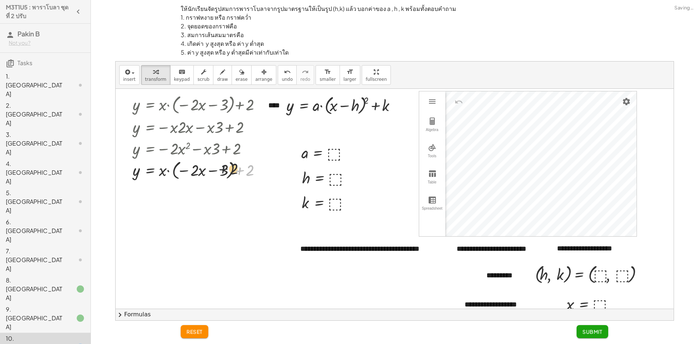
drag, startPoint x: 242, startPoint y: 171, endPoint x: 216, endPoint y: 170, distance: 25.5
click at [216, 170] on div at bounding box center [199, 169] width 141 height 24
drag, startPoint x: 201, startPoint y: 171, endPoint x: 192, endPoint y: 171, distance: 8.7
drag, startPoint x: 157, startPoint y: 177, endPoint x: 166, endPoint y: 177, distance: 8.7
click at [167, 177] on div at bounding box center [199, 169] width 141 height 24
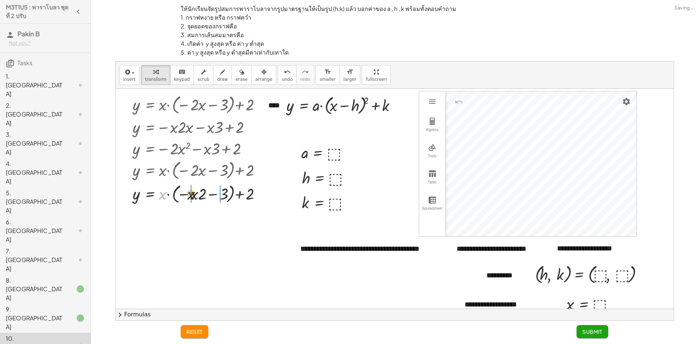
drag, startPoint x: 165, startPoint y: 194, endPoint x: 192, endPoint y: 193, distance: 26.9
click at [192, 193] on div at bounding box center [199, 193] width 141 height 24
drag, startPoint x: 200, startPoint y: 215, endPoint x: 232, endPoint y: 215, distance: 32.4
click at [232, 215] on div at bounding box center [199, 214] width 141 height 21
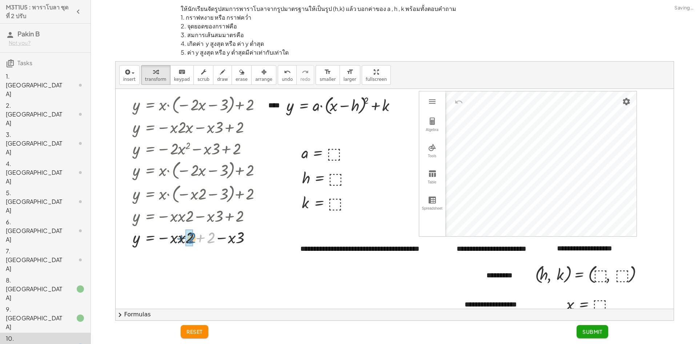
drag, startPoint x: 210, startPoint y: 212, endPoint x: 187, endPoint y: 213, distance: 22.2
click at [0, 0] on div "y = − · 2 · x 2 − · 3 · x + 2 y = − · 2 · x · x − · 3 · x + 2 y = + · x · ( − ·…" at bounding box center [0, 0] width 0 height 0
click at [191, 262] on div at bounding box center [201, 259] width 144 height 24
drag, startPoint x: 249, startPoint y: 264, endPoint x: 219, endPoint y: 264, distance: 30.6
click at [215, 264] on div at bounding box center [201, 259] width 144 height 24
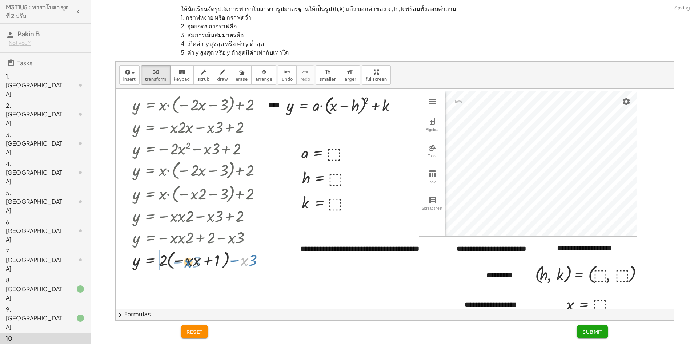
drag, startPoint x: 242, startPoint y: 261, endPoint x: 185, endPoint y: 263, distance: 56.4
click at [185, 263] on div at bounding box center [201, 259] width 144 height 24
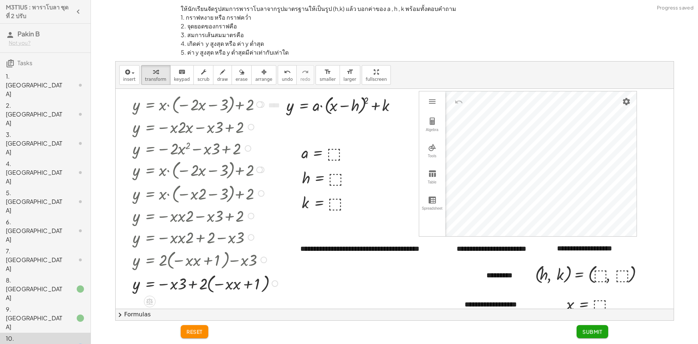
click at [0, 0] on div "y = − · 2 · x 2 − · 3 · x + 2 y = − · 2 · x · x − · 3 · x + 2 y = + · x · ( − ·…" at bounding box center [0, 0] width 0 height 0
drag, startPoint x: 202, startPoint y: 282, endPoint x: 231, endPoint y: 278, distance: 28.7
click at [231, 278] on div at bounding box center [206, 283] width 155 height 24
click at [199, 333] on span "reset" at bounding box center [195, 331] width 16 height 7
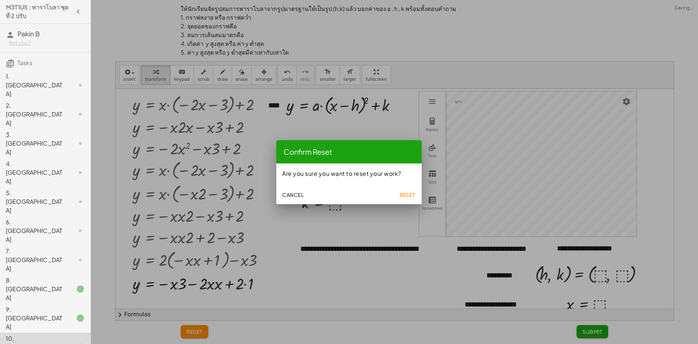
click at [426, 191] on div at bounding box center [349, 172] width 698 height 344
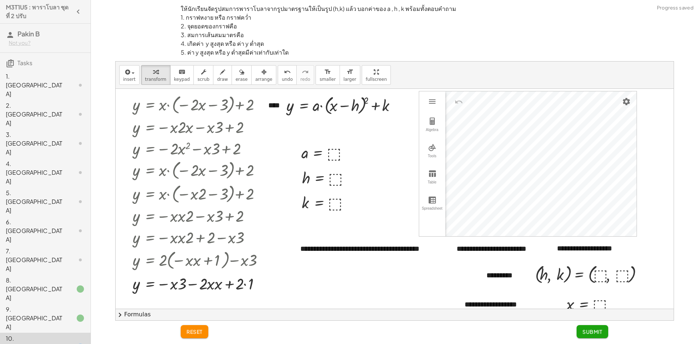
click at [400, 198] on div at bounding box center [395, 234] width 558 height 290
click at [207, 328] on button "reset" at bounding box center [195, 331] width 28 height 13
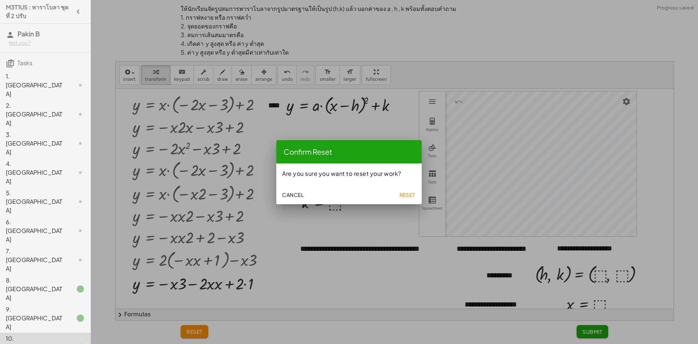
click at [403, 196] on span "Reset" at bounding box center [407, 194] width 16 height 7
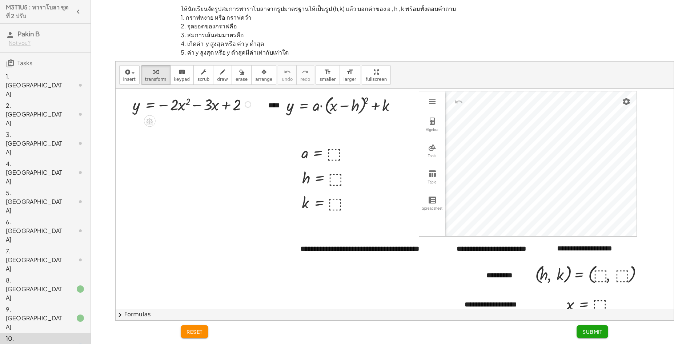
click at [0, 0] on div at bounding box center [0, 0] width 0 height 0
click at [262, 107] on li "Transform line" at bounding box center [292, 109] width 62 height 11
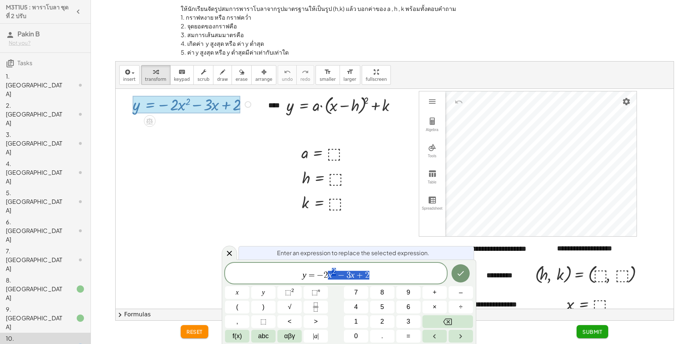
drag, startPoint x: 357, startPoint y: 277, endPoint x: 329, endPoint y: 281, distance: 28.0
click at [329, 281] on div "******** y = − 2 x 2 − 3 x + 2" at bounding box center [336, 273] width 222 height 21
click at [315, 308] on icon "Fraction" at bounding box center [315, 306] width 9 height 9
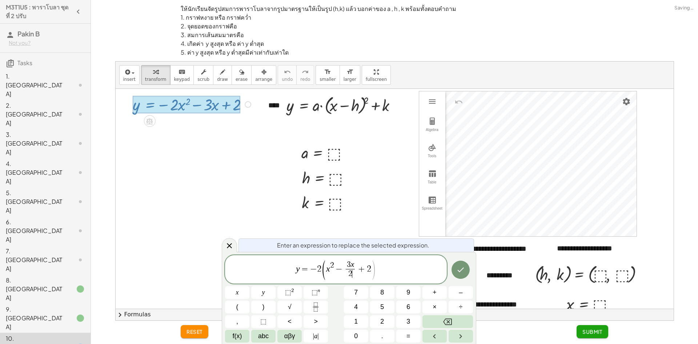
click at [358, 264] on span "x 2 − 3 x 2 ​ ​ + 2" at bounding box center [348, 270] width 45 height 18
click at [357, 270] on span "+" at bounding box center [360, 268] width 11 height 9
click at [373, 274] on span ")" at bounding box center [373, 269] width 5 height 21
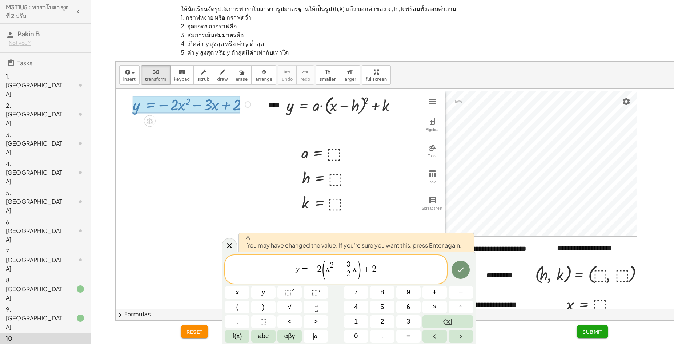
click at [345, 271] on span "3 2 ​" at bounding box center [349, 270] width 9 height 18
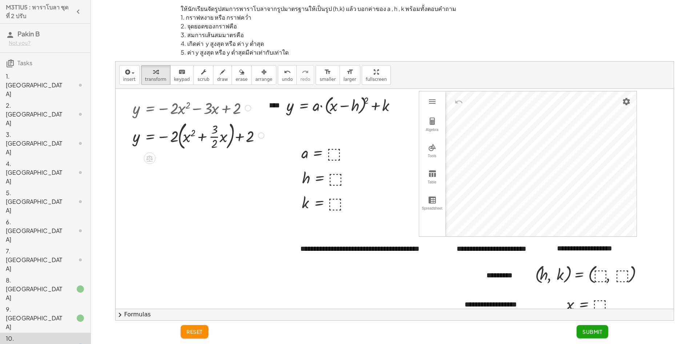
click at [260, 136] on div "Fix a mistake Transform line Copy line as LaTeX Copy derivation as LaTeX Expand…" at bounding box center [261, 135] width 7 height 7
click at [290, 118] on span "Transform line" at bounding box center [292, 119] width 32 height 6
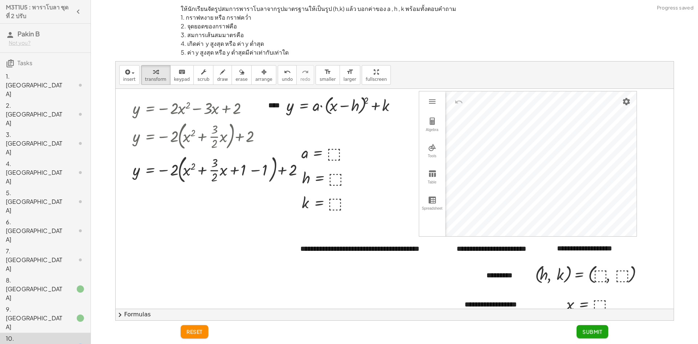
click at [145, 316] on button "chevron_right Formulas" at bounding box center [395, 315] width 558 height 12
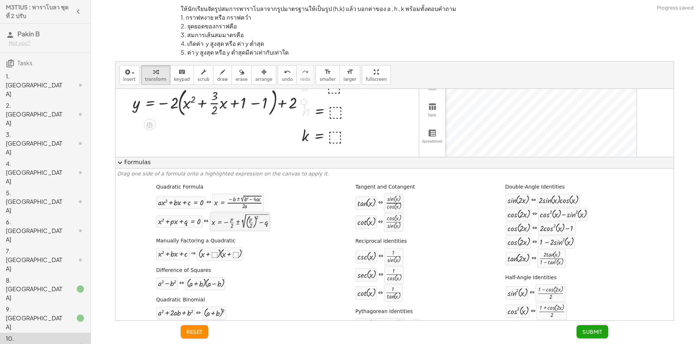
scroll to position [73, 0]
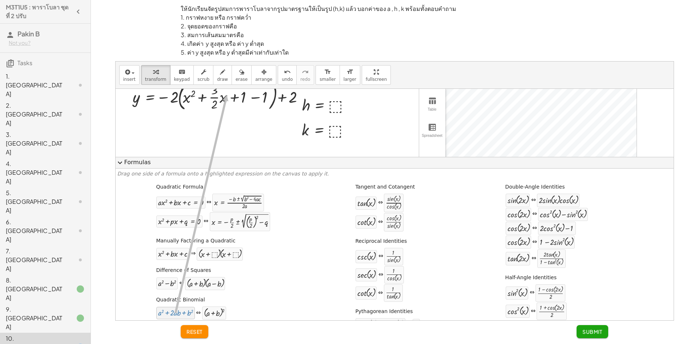
drag, startPoint x: 178, startPoint y: 309, endPoint x: 222, endPoint y: 99, distance: 213.8
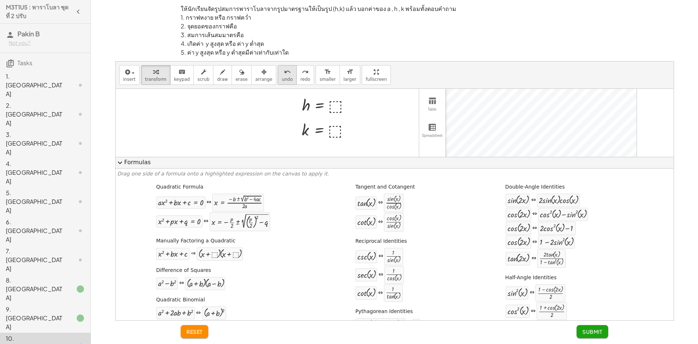
click at [282, 77] on span "undo" at bounding box center [287, 79] width 11 height 5
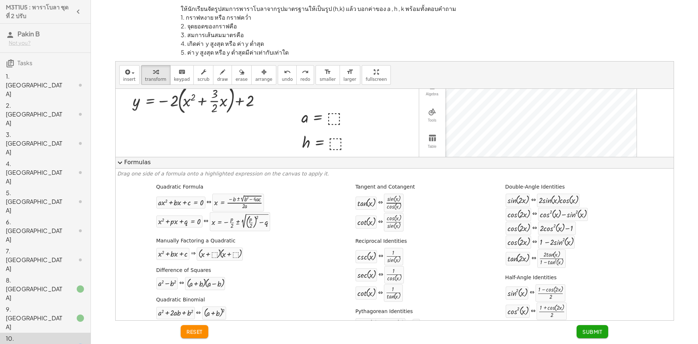
scroll to position [0, 0]
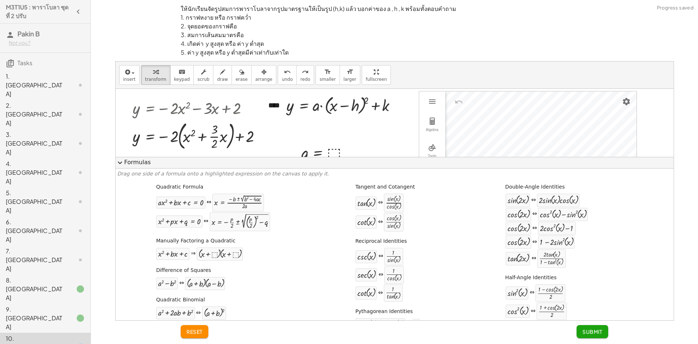
click at [146, 163] on button "expand_more Formulas" at bounding box center [395, 163] width 558 height 12
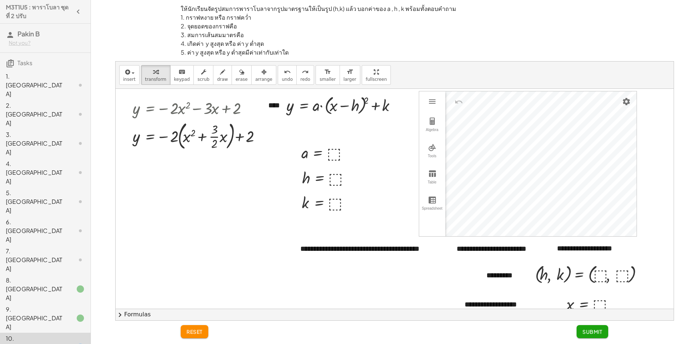
click at [202, 328] on span "reset" at bounding box center [195, 331] width 16 height 7
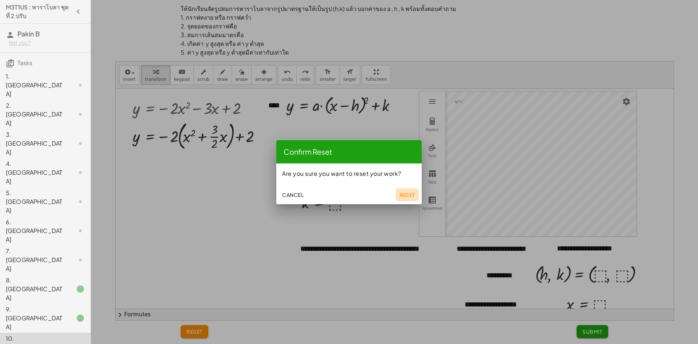
click at [403, 196] on span "Reset" at bounding box center [407, 194] width 16 height 7
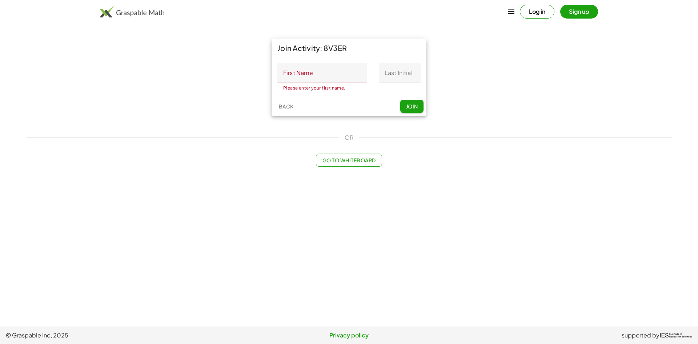
click at [539, 10] on button "Log in" at bounding box center [537, 12] width 35 height 14
click at [310, 81] on input "First Name" at bounding box center [323, 73] width 90 height 20
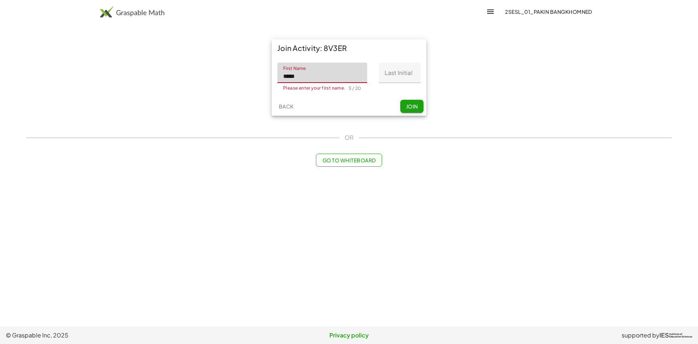
type input "*****"
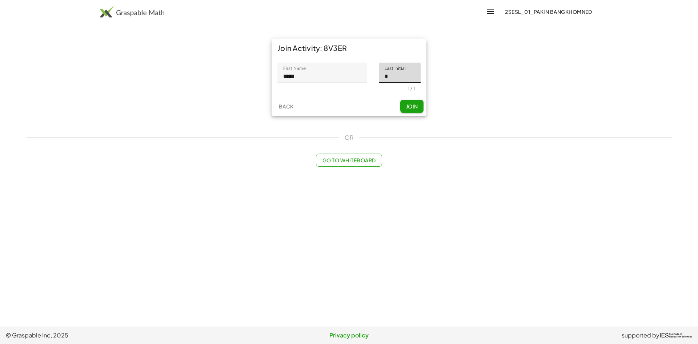
type input "*"
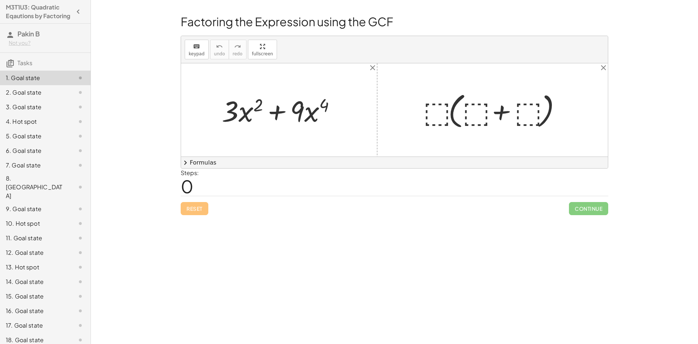
click at [235, 116] on div at bounding box center [281, 109] width 127 height 37
click at [195, 160] on button "chevron_right Formulas" at bounding box center [394, 162] width 427 height 12
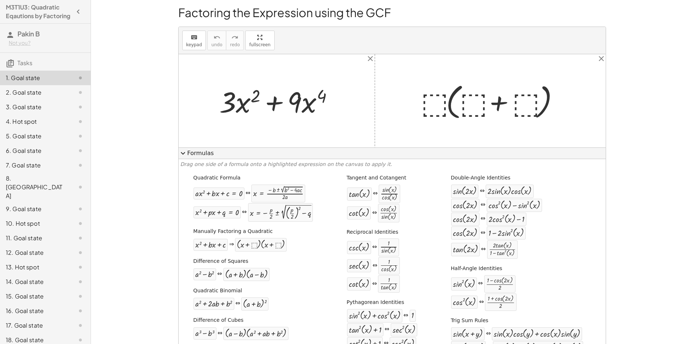
click at [192, 158] on button "expand_more Formulas" at bounding box center [392, 153] width 427 height 12
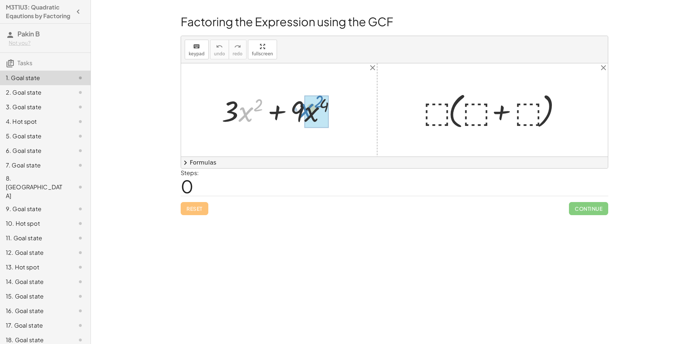
drag, startPoint x: 242, startPoint y: 108, endPoint x: 302, endPoint y: 105, distance: 60.9
click at [302, 105] on div at bounding box center [281, 109] width 127 height 37
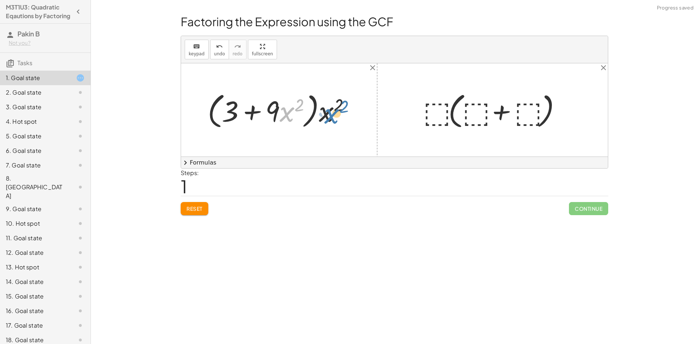
drag, startPoint x: 294, startPoint y: 115, endPoint x: 310, endPoint y: 110, distance: 16.9
click at [313, 111] on div at bounding box center [282, 110] width 156 height 42
click at [259, 112] on div at bounding box center [282, 110] width 156 height 42
drag, startPoint x: 331, startPoint y: 115, endPoint x: 186, endPoint y: 120, distance: 144.9
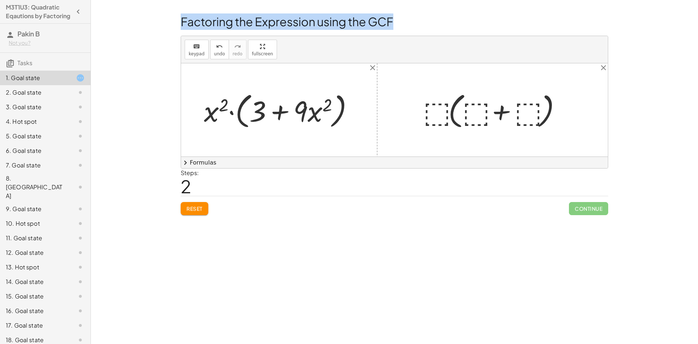
drag, startPoint x: 183, startPoint y: 24, endPoint x: 437, endPoint y: 27, distance: 254.0
click at [437, 27] on h1 "Factoring the Expression using the GCF" at bounding box center [395, 21] width 428 height 16
copy h1 "Factoring the Expression using the GCF"
click at [185, 207] on button "Reset" at bounding box center [195, 208] width 28 height 13
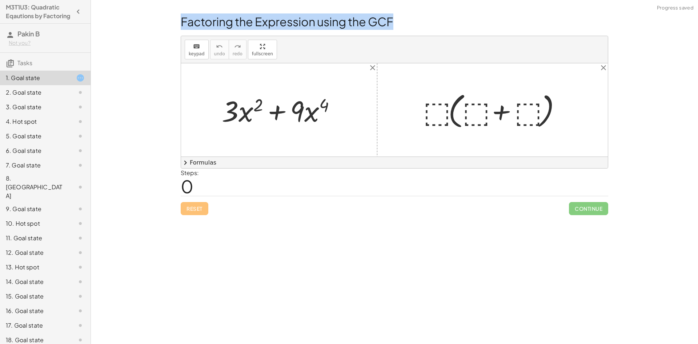
click at [335, 112] on div at bounding box center [281, 109] width 127 height 37
click at [325, 108] on div at bounding box center [281, 109] width 127 height 37
copy h1 "Factoring the Expression using the GCF"
click at [264, 109] on div at bounding box center [281, 109] width 127 height 37
click at [313, 109] on div at bounding box center [281, 109] width 127 height 37
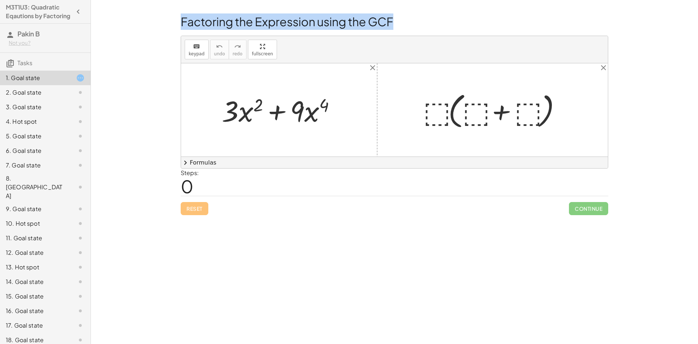
click at [236, 21] on h1 "Factoring the Expression using the GCF" at bounding box center [395, 21] width 428 height 16
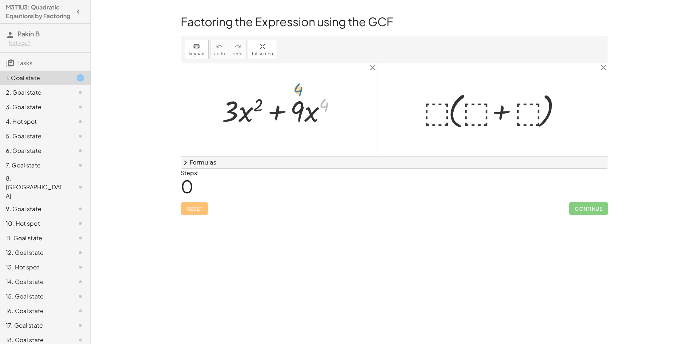
drag, startPoint x: 325, startPoint y: 113, endPoint x: 355, endPoint y: 109, distance: 30.1
click at [355, 109] on div "4 + · 3 · x 2 + · 9 · x 4 · ⬚ · ( + ⬚ + ⬚ )" at bounding box center [394, 109] width 427 height 93
click at [332, 126] on div at bounding box center [281, 109] width 127 height 37
click at [295, 115] on div at bounding box center [281, 109] width 127 height 37
click at [280, 112] on div at bounding box center [281, 109] width 127 height 37
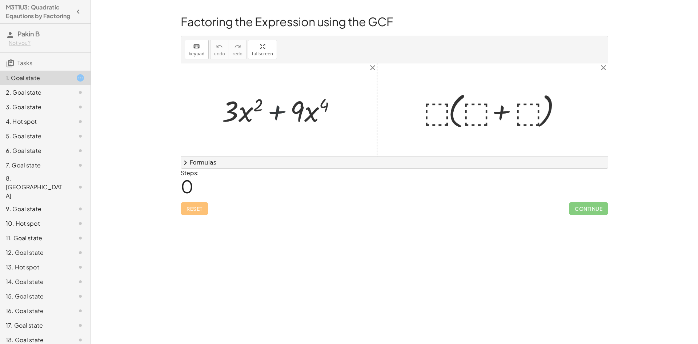
click at [280, 112] on div at bounding box center [281, 109] width 127 height 37
click at [298, 112] on div at bounding box center [281, 109] width 127 height 37
drag, startPoint x: 306, startPoint y: 115, endPoint x: 251, endPoint y: 115, distance: 54.6
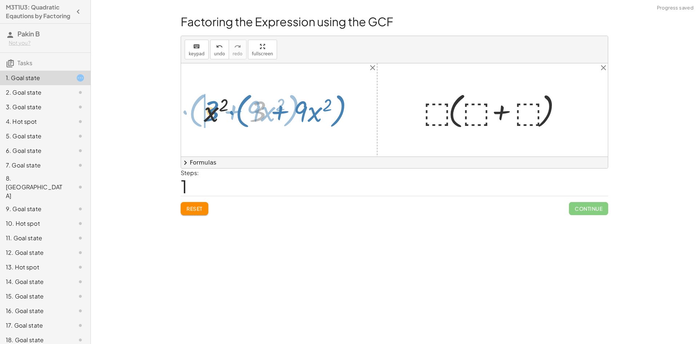
drag, startPoint x: 256, startPoint y: 114, endPoint x: 210, endPoint y: 114, distance: 46.9
click at [210, 114] on div at bounding box center [281, 110] width 163 height 42
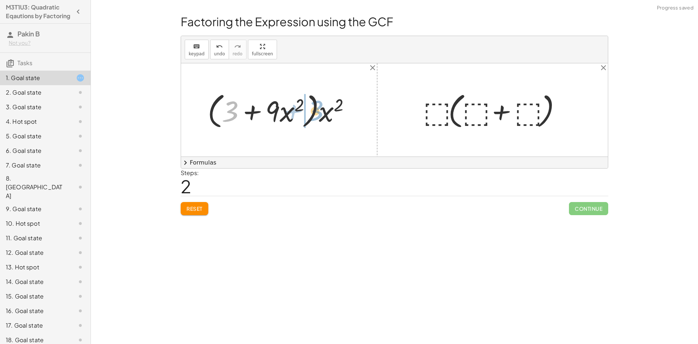
drag, startPoint x: 236, startPoint y: 115, endPoint x: 322, endPoint y: 114, distance: 85.5
click at [322, 114] on div at bounding box center [282, 110] width 156 height 42
drag, startPoint x: 321, startPoint y: 114, endPoint x: 269, endPoint y: 114, distance: 52.0
click at [269, 114] on div at bounding box center [282, 110] width 156 height 42
click at [252, 114] on div at bounding box center [282, 109] width 152 height 37
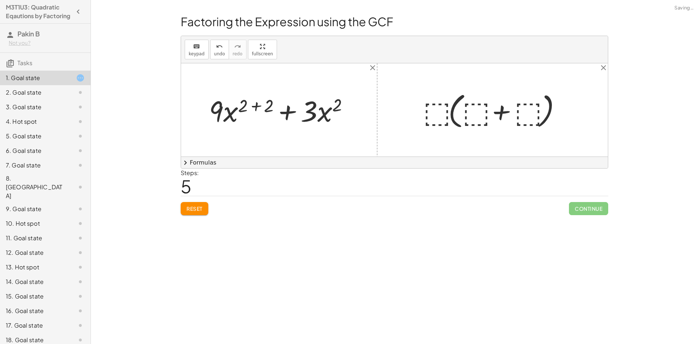
click at [256, 106] on div at bounding box center [282, 109] width 153 height 37
drag, startPoint x: 267, startPoint y: 118, endPoint x: 324, endPoint y: 117, distance: 57.1
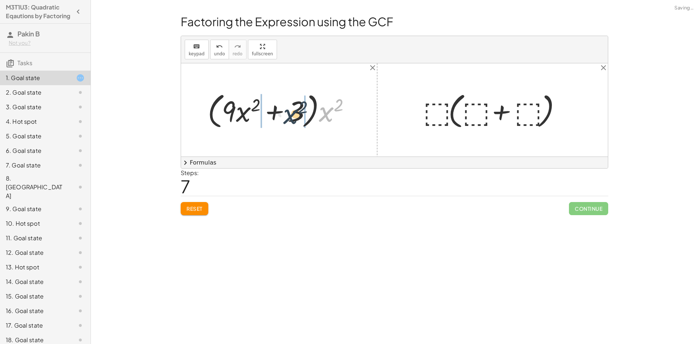
drag, startPoint x: 299, startPoint y: 119, endPoint x: 294, endPoint y: 119, distance: 5.5
click at [294, 119] on div at bounding box center [282, 110] width 156 height 42
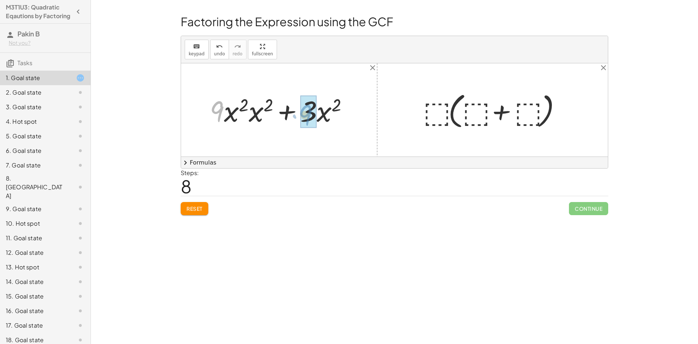
drag, startPoint x: 213, startPoint y: 107, endPoint x: 300, endPoint y: 111, distance: 87.4
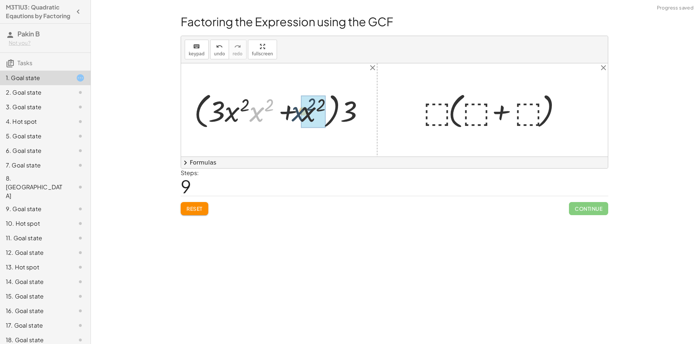
drag, startPoint x: 259, startPoint y: 111, endPoint x: 302, endPoint y: 110, distance: 42.6
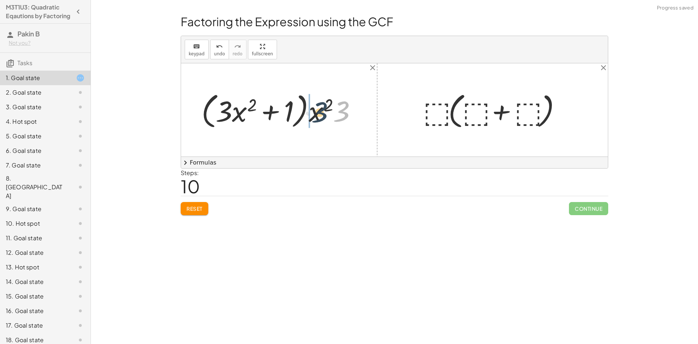
drag, startPoint x: 326, startPoint y: 118, endPoint x: 317, endPoint y: 114, distance: 9.7
click at [317, 114] on div at bounding box center [282, 110] width 168 height 42
drag, startPoint x: 302, startPoint y: 116, endPoint x: 188, endPoint y: 111, distance: 114.0
click at [188, 111] on div "+ · 3 · x 2 + · 9 · x 4 + · 3 · x 2 + · 9 · x 2 · x 2 · x 2 · ( + 3 + · 9 · x 2…" at bounding box center [394, 109] width 427 height 93
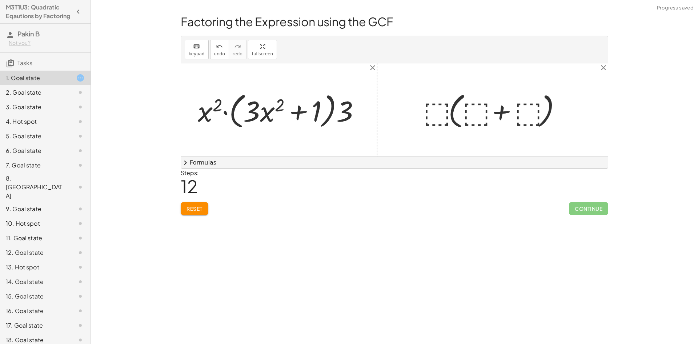
click at [201, 208] on span "Reset" at bounding box center [195, 208] width 16 height 7
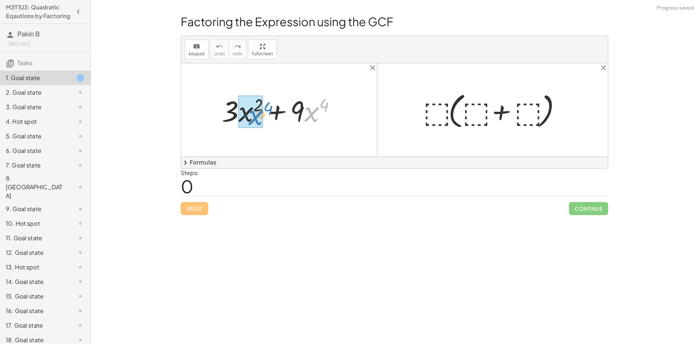
drag, startPoint x: 306, startPoint y: 116, endPoint x: 250, endPoint y: 119, distance: 56.1
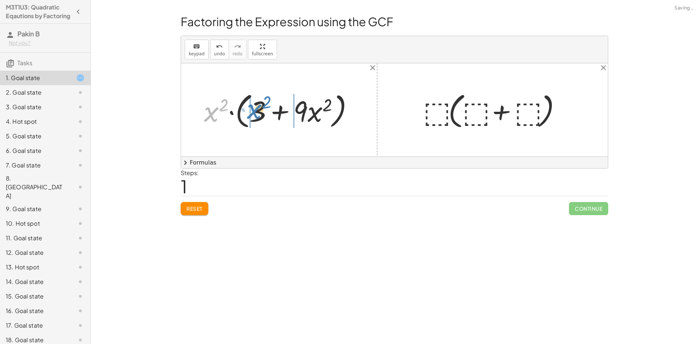
drag, startPoint x: 214, startPoint y: 119, endPoint x: 258, endPoint y: 116, distance: 43.4
click at [258, 116] on div at bounding box center [281, 110] width 163 height 42
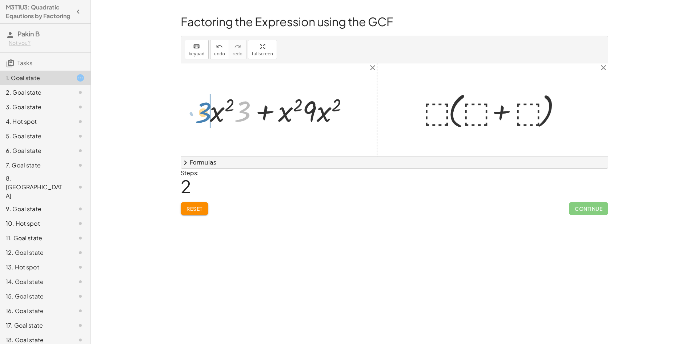
drag, startPoint x: 246, startPoint y: 113, endPoint x: 206, endPoint y: 114, distance: 39.3
click at [206, 114] on div at bounding box center [282, 109] width 152 height 37
drag, startPoint x: 309, startPoint y: 110, endPoint x: 212, endPoint y: 111, distance: 96.4
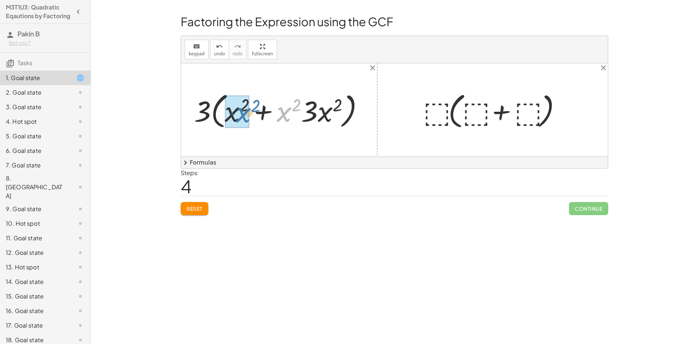
drag, startPoint x: 284, startPoint y: 111, endPoint x: 243, endPoint y: 111, distance: 40.8
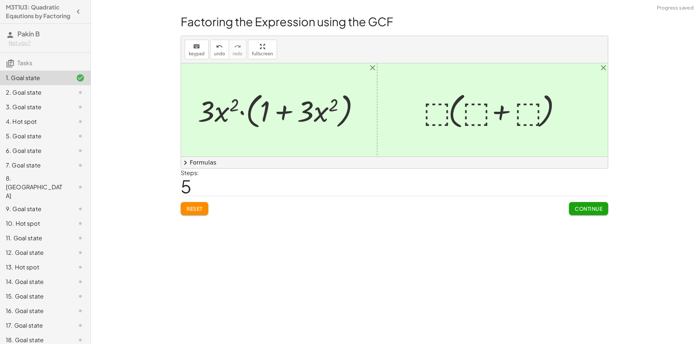
click at [433, 110] on div at bounding box center [495, 110] width 151 height 42
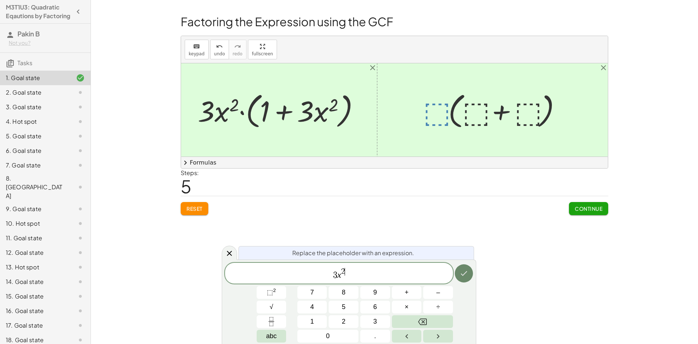
click at [463, 275] on icon "Done" at bounding box center [464, 273] width 7 height 5
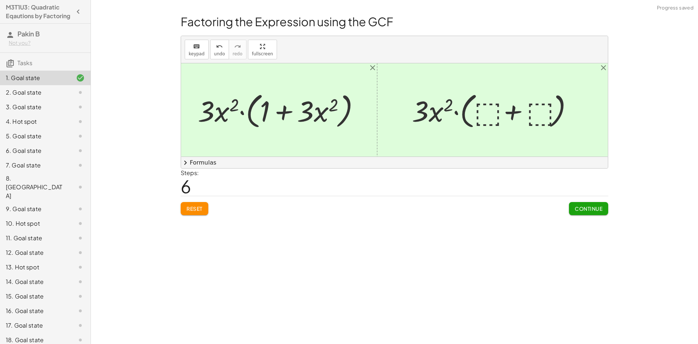
click at [487, 111] on div at bounding box center [496, 110] width 174 height 42
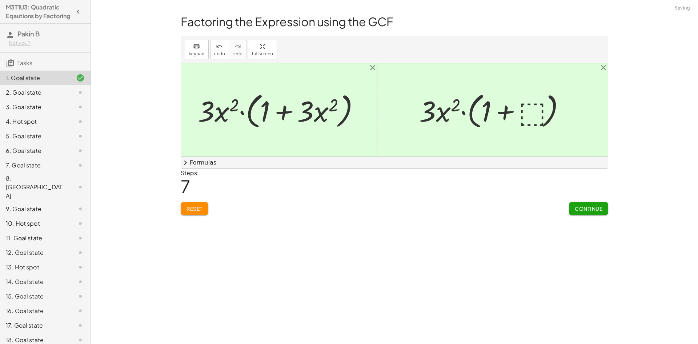
click at [524, 111] on div at bounding box center [495, 110] width 159 height 42
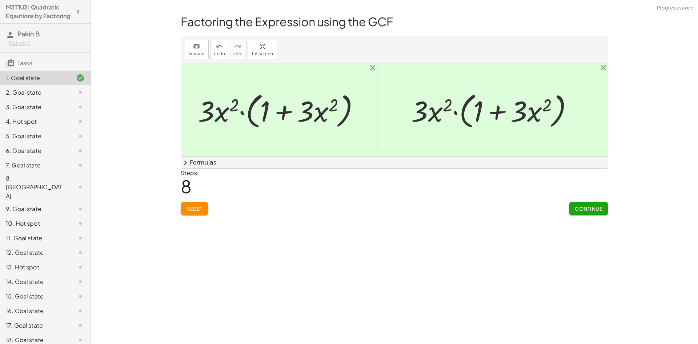
click at [583, 207] on span "Continue" at bounding box center [589, 208] width 28 height 7
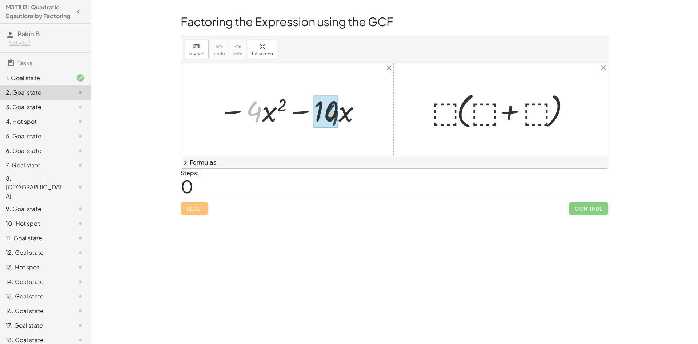
drag, startPoint x: 253, startPoint y: 112, endPoint x: 331, endPoint y: 115, distance: 78.3
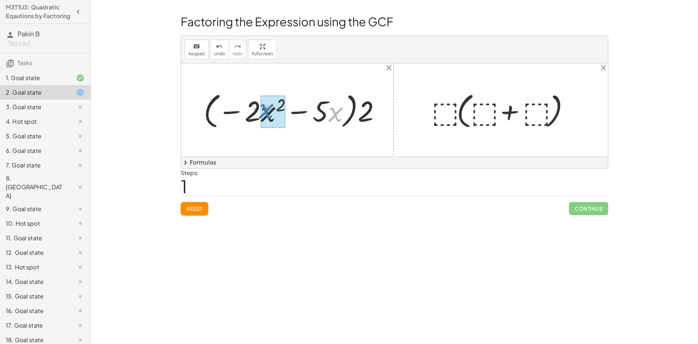
drag, startPoint x: 333, startPoint y: 115, endPoint x: 263, endPoint y: 111, distance: 69.6
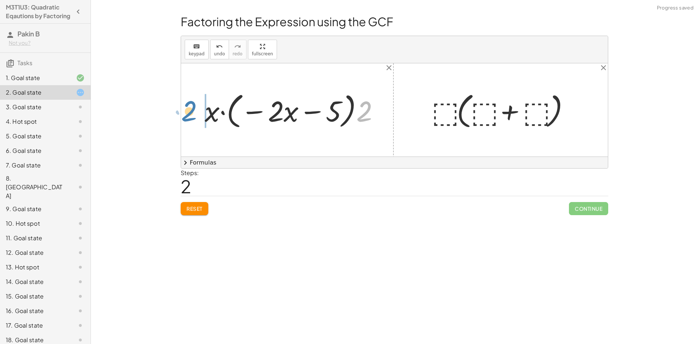
drag, startPoint x: 361, startPoint y: 118, endPoint x: 186, endPoint y: 118, distance: 175.4
click at [186, 118] on div "− · 4 · x 2 − · 10 · x − · 2 · 2 · x 2 − · 2 · 5 · x · ( − · 2 · x 2 − · 5 · x …" at bounding box center [394, 109] width 427 height 93
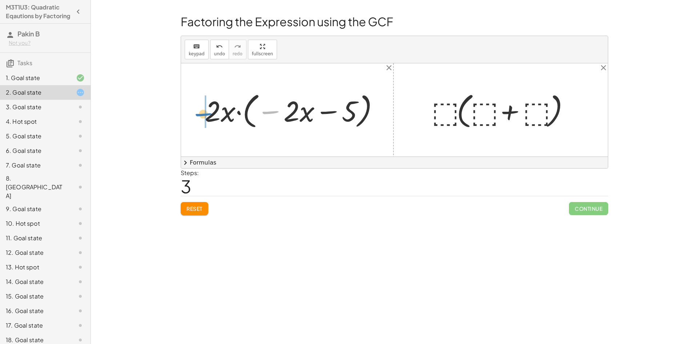
drag, startPoint x: 250, startPoint y: 118, endPoint x: 197, endPoint y: 118, distance: 53.5
click at [197, 118] on div "− · 4 · x 2 − · 10 · x − · 2 · 2 · x 2 − · 2 · 5 · x · ( − · 2 · x 2 − · 5 · x …" at bounding box center [292, 109] width 196 height 45
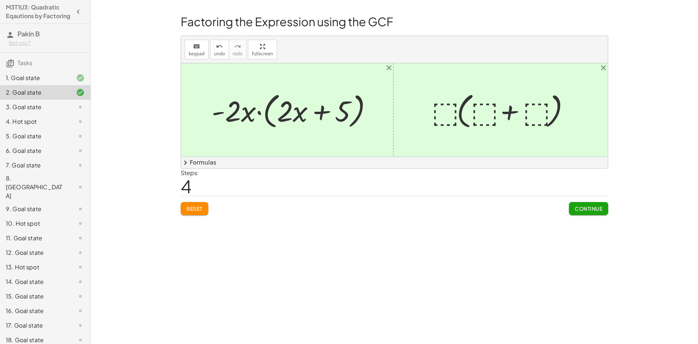
click at [443, 111] on div at bounding box center [503, 110] width 151 height 42
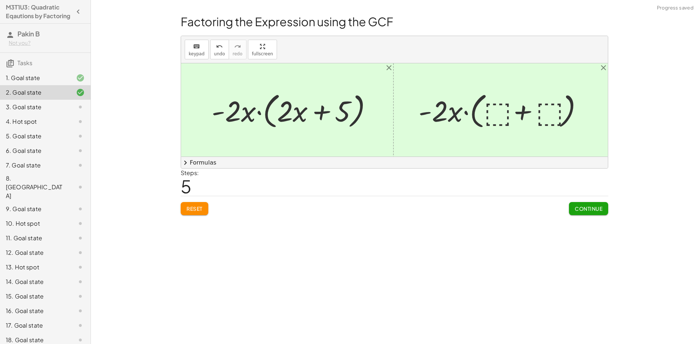
click at [489, 107] on div at bounding box center [503, 110] width 177 height 42
click at [547, 113] on div at bounding box center [503, 110] width 183 height 42
click at [588, 208] on span "Continue" at bounding box center [589, 208] width 28 height 7
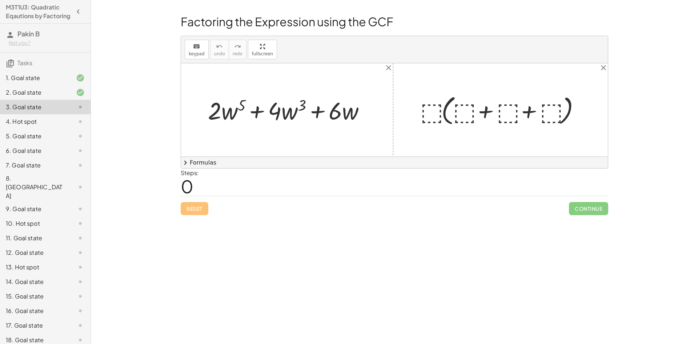
click at [69, 97] on div at bounding box center [74, 92] width 20 height 9
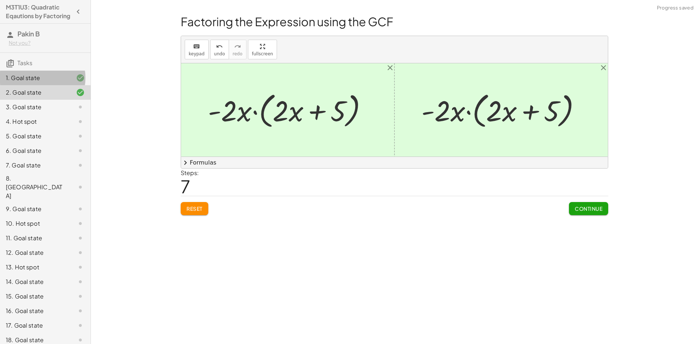
click at [65, 82] on div at bounding box center [74, 77] width 20 height 9
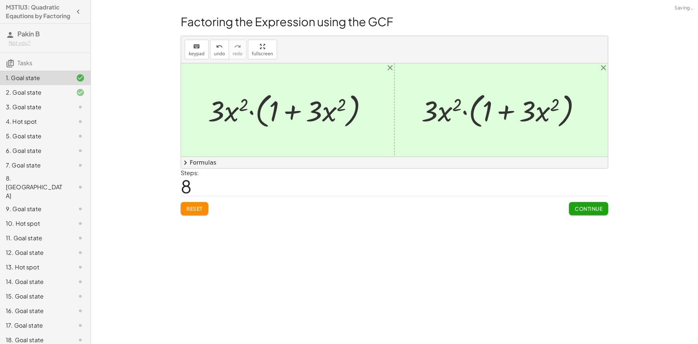
click at [56, 97] on div "2. Goal state" at bounding box center [35, 92] width 59 height 9
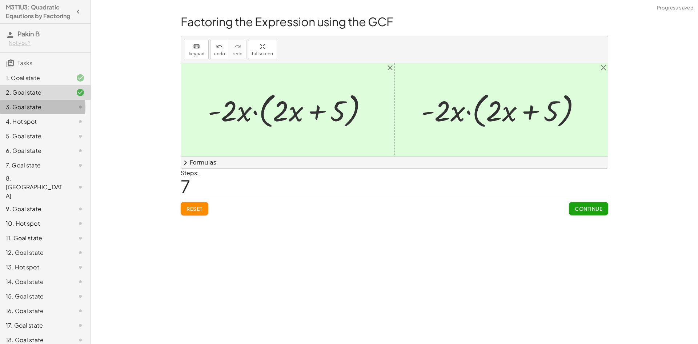
click at [47, 111] on div "3. Goal state" at bounding box center [35, 107] width 59 height 9
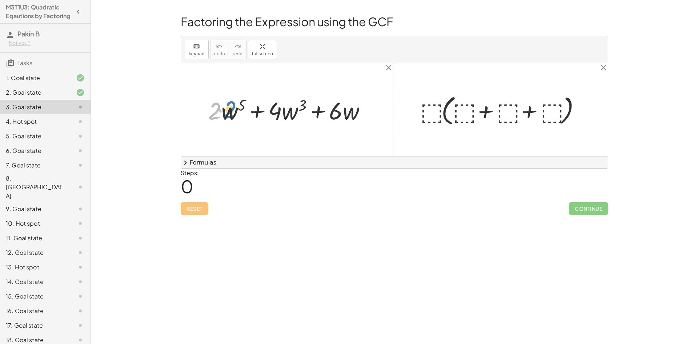
drag, startPoint x: 215, startPoint y: 110, endPoint x: 228, endPoint y: 108, distance: 13.6
click at [226, 108] on div at bounding box center [289, 110] width 171 height 32
drag, startPoint x: 338, startPoint y: 115, endPoint x: 336, endPoint y: 111, distance: 3.9
click at [249, 108] on div at bounding box center [289, 110] width 171 height 32
click at [337, 112] on div at bounding box center [289, 110] width 171 height 32
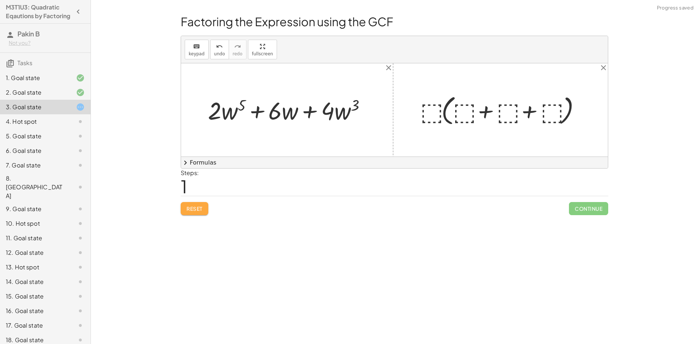
click at [207, 207] on button "Reset" at bounding box center [195, 208] width 28 height 13
drag, startPoint x: 333, startPoint y: 114, endPoint x: 211, endPoint y: 115, distance: 122.2
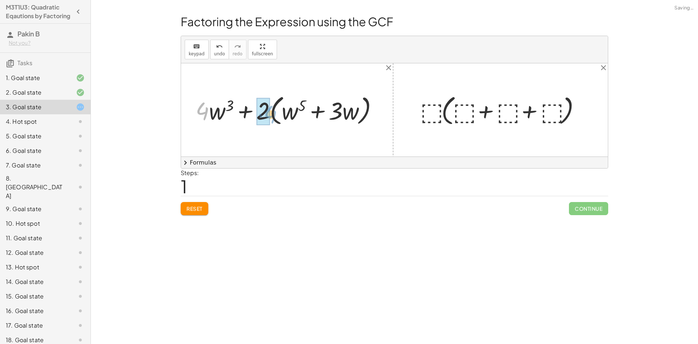
drag, startPoint x: 206, startPoint y: 113, endPoint x: 272, endPoint y: 114, distance: 66.9
click at [272, 114] on div at bounding box center [290, 110] width 196 height 36
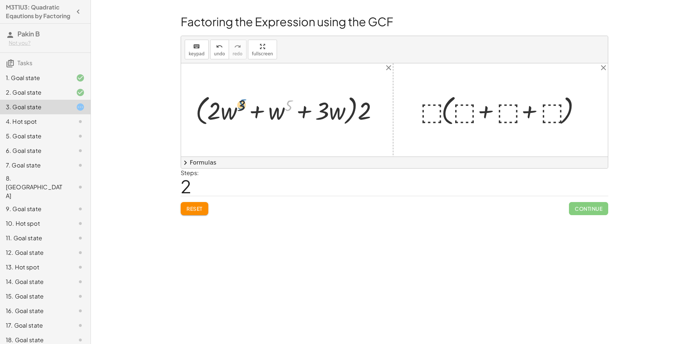
drag, startPoint x: 291, startPoint y: 109, endPoint x: 245, endPoint y: 108, distance: 46.2
click at [245, 108] on div at bounding box center [290, 110] width 196 height 36
drag, startPoint x: 361, startPoint y: 114, endPoint x: 182, endPoint y: 106, distance: 179.2
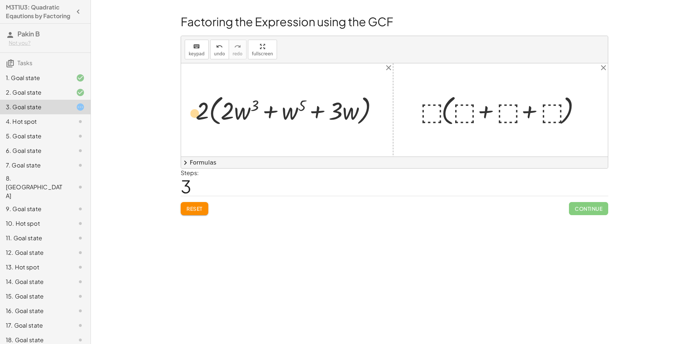
drag, startPoint x: 228, startPoint y: 114, endPoint x: 185, endPoint y: 123, distance: 43.5
drag, startPoint x: 201, startPoint y: 116, endPoint x: 227, endPoint y: 116, distance: 25.5
click at [227, 116] on div at bounding box center [290, 110] width 196 height 36
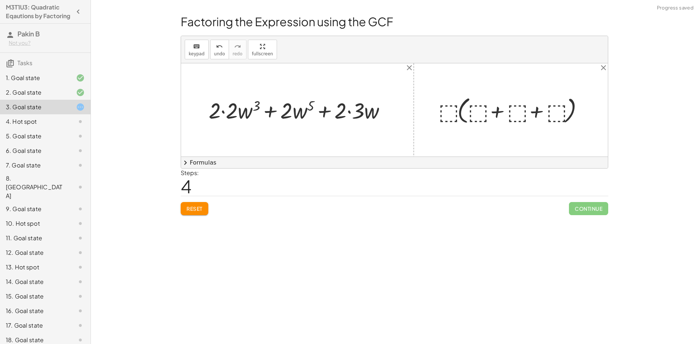
click at [221, 111] on div at bounding box center [300, 109] width 191 height 29
drag, startPoint x: 237, startPoint y: 115, endPoint x: 270, endPoint y: 115, distance: 33.5
drag, startPoint x: 223, startPoint y: 111, endPoint x: 302, endPoint y: 109, distance: 79.0
click at [302, 109] on div at bounding box center [300, 110] width 195 height 32
drag, startPoint x: 314, startPoint y: 114, endPoint x: 322, endPoint y: 115, distance: 7.8
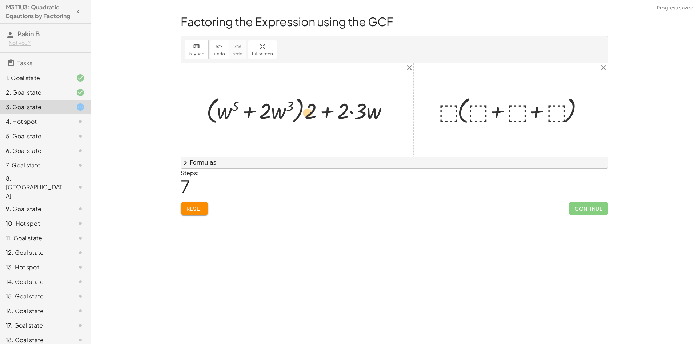
click at [322, 115] on div at bounding box center [300, 110] width 195 height 32
drag, startPoint x: 357, startPoint y: 115, endPoint x: 337, endPoint y: 115, distance: 20.0
click at [347, 115] on div at bounding box center [300, 110] width 195 height 32
drag, startPoint x: 236, startPoint y: 106, endPoint x: 293, endPoint y: 105, distance: 56.4
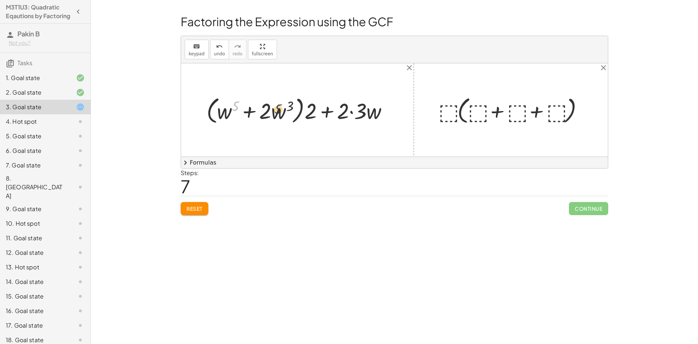
click at [292, 105] on div at bounding box center [300, 110] width 195 height 32
drag, startPoint x: 295, startPoint y: 104, endPoint x: 251, endPoint y: 106, distance: 43.3
click at [251, 106] on div at bounding box center [300, 110] width 195 height 32
click at [189, 211] on span "Reset" at bounding box center [195, 208] width 16 height 7
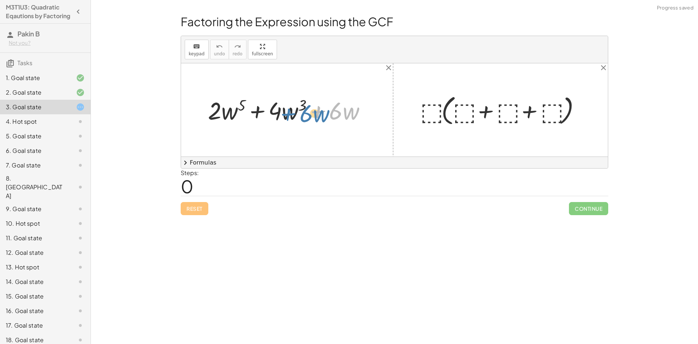
click at [325, 112] on div at bounding box center [289, 110] width 171 height 32
drag, startPoint x: 278, startPoint y: 112, endPoint x: 334, endPoint y: 113, distance: 56.0
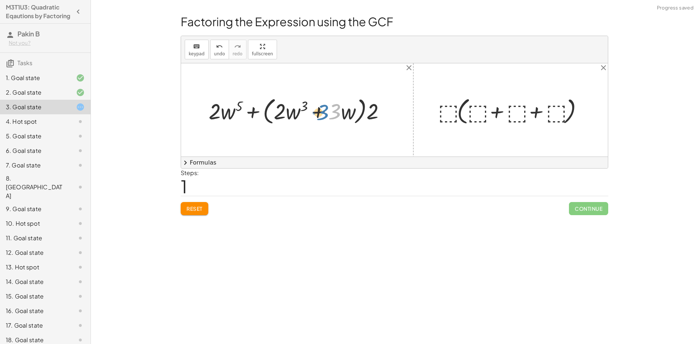
drag, startPoint x: 333, startPoint y: 115, endPoint x: 339, endPoint y: 118, distance: 6.5
click at [339, 118] on div at bounding box center [300, 110] width 190 height 32
drag, startPoint x: 214, startPoint y: 115, endPoint x: 302, endPoint y: 113, distance: 88.1
click at [302, 113] on div at bounding box center [300, 110] width 190 height 32
drag, startPoint x: 230, startPoint y: 113, endPoint x: 358, endPoint y: 115, distance: 128.4
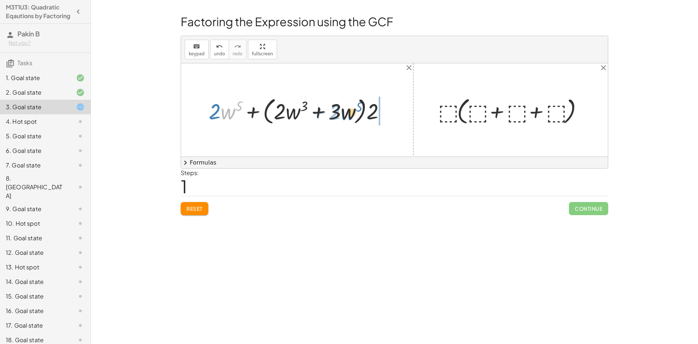
click at [358, 115] on div at bounding box center [300, 110] width 190 height 32
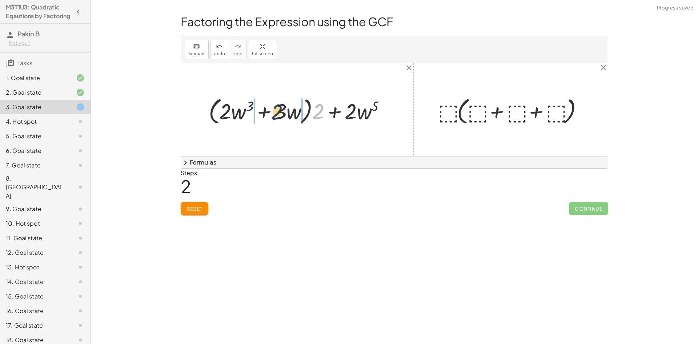
drag, startPoint x: 314, startPoint y: 115, endPoint x: 271, endPoint y: 115, distance: 43.3
click at [271, 115] on div at bounding box center [300, 110] width 190 height 32
drag, startPoint x: 226, startPoint y: 113, endPoint x: 263, endPoint y: 113, distance: 36.7
drag, startPoint x: 246, startPoint y: 112, endPoint x: 307, endPoint y: 114, distance: 61.1
drag, startPoint x: 276, startPoint y: 112, endPoint x: 315, endPoint y: 115, distance: 38.7
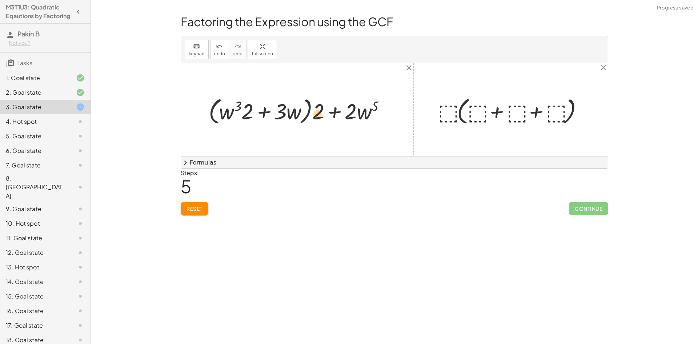
click at [315, 115] on div at bounding box center [300, 110] width 190 height 32
click at [203, 207] on span "Reset" at bounding box center [195, 208] width 16 height 7
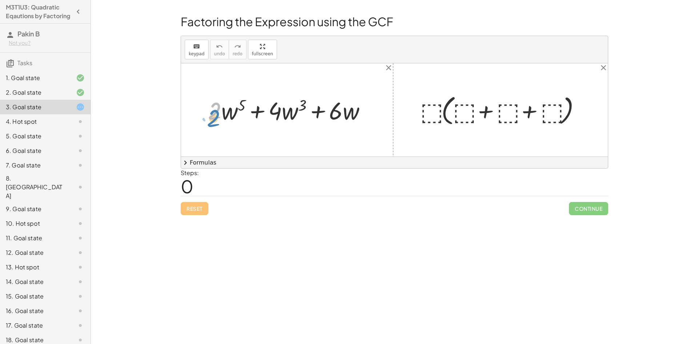
drag, startPoint x: 214, startPoint y: 122, endPoint x: 201, endPoint y: 124, distance: 13.3
click at [201, 124] on div "· 2 + · 2 · w 5 + · 4 · w 3 + · 6 · w" at bounding box center [287, 110] width 180 height 36
drag, startPoint x: 277, startPoint y: 111, endPoint x: 277, endPoint y: 106, distance: 5.1
click at [277, 106] on div at bounding box center [289, 110] width 171 height 32
click at [353, 120] on div at bounding box center [289, 110] width 171 height 32
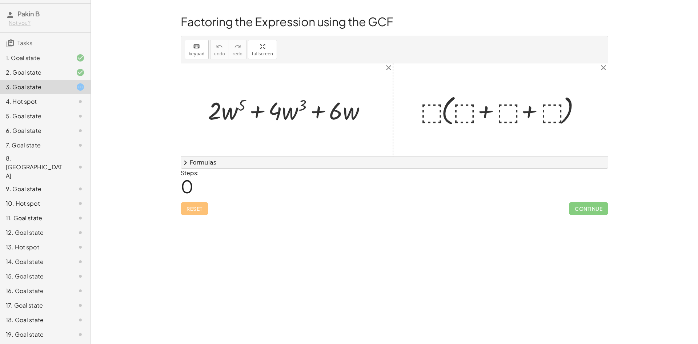
scroll to position [36, 0]
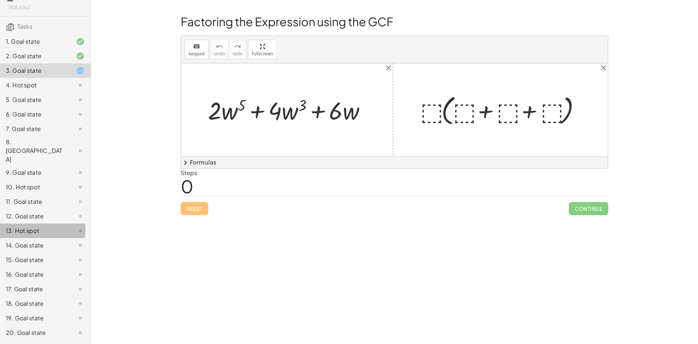
click at [77, 226] on icon at bounding box center [80, 230] width 9 height 9
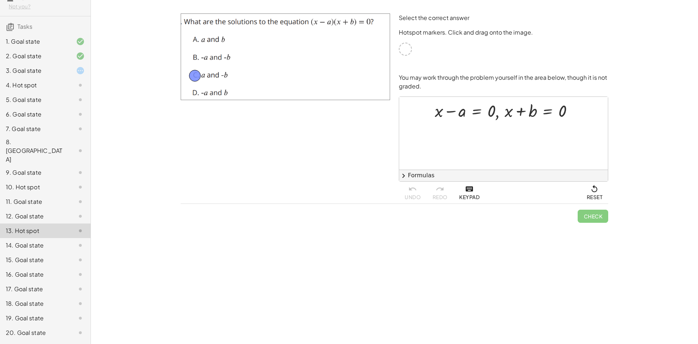
drag, startPoint x: 404, startPoint y: 51, endPoint x: 194, endPoint y: 77, distance: 212.3
click at [592, 220] on button "Check" at bounding box center [593, 216] width 31 height 13
click at [573, 214] on button "Continue" at bounding box center [588, 216] width 39 height 13
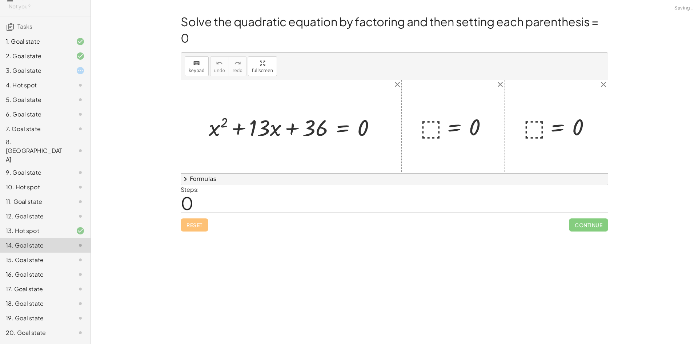
click at [51, 75] on div "3. Goal state" at bounding box center [35, 70] width 59 height 9
